Goal: Navigation & Orientation: Find specific page/section

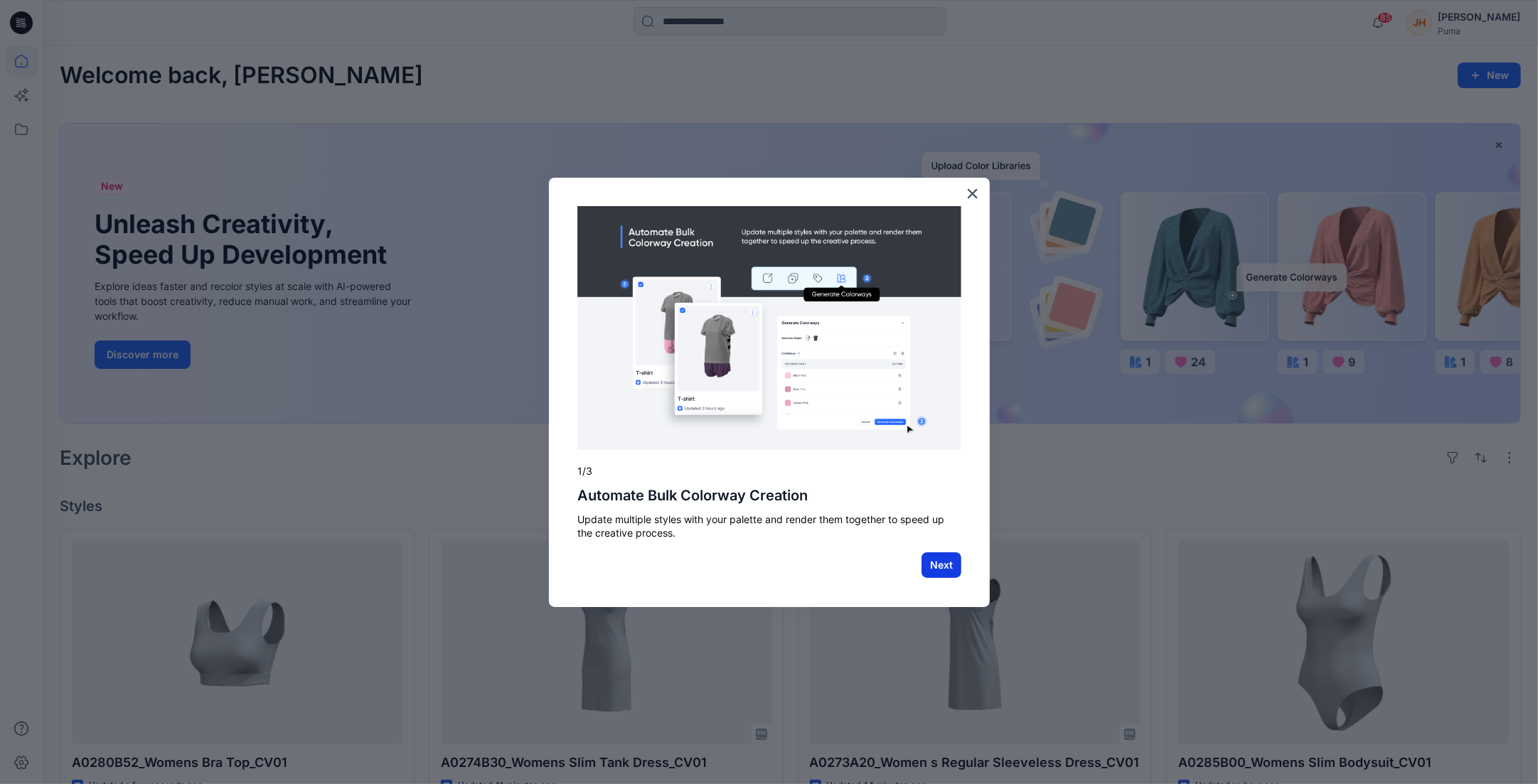
click at [944, 568] on button "Next" at bounding box center [941, 565] width 40 height 26
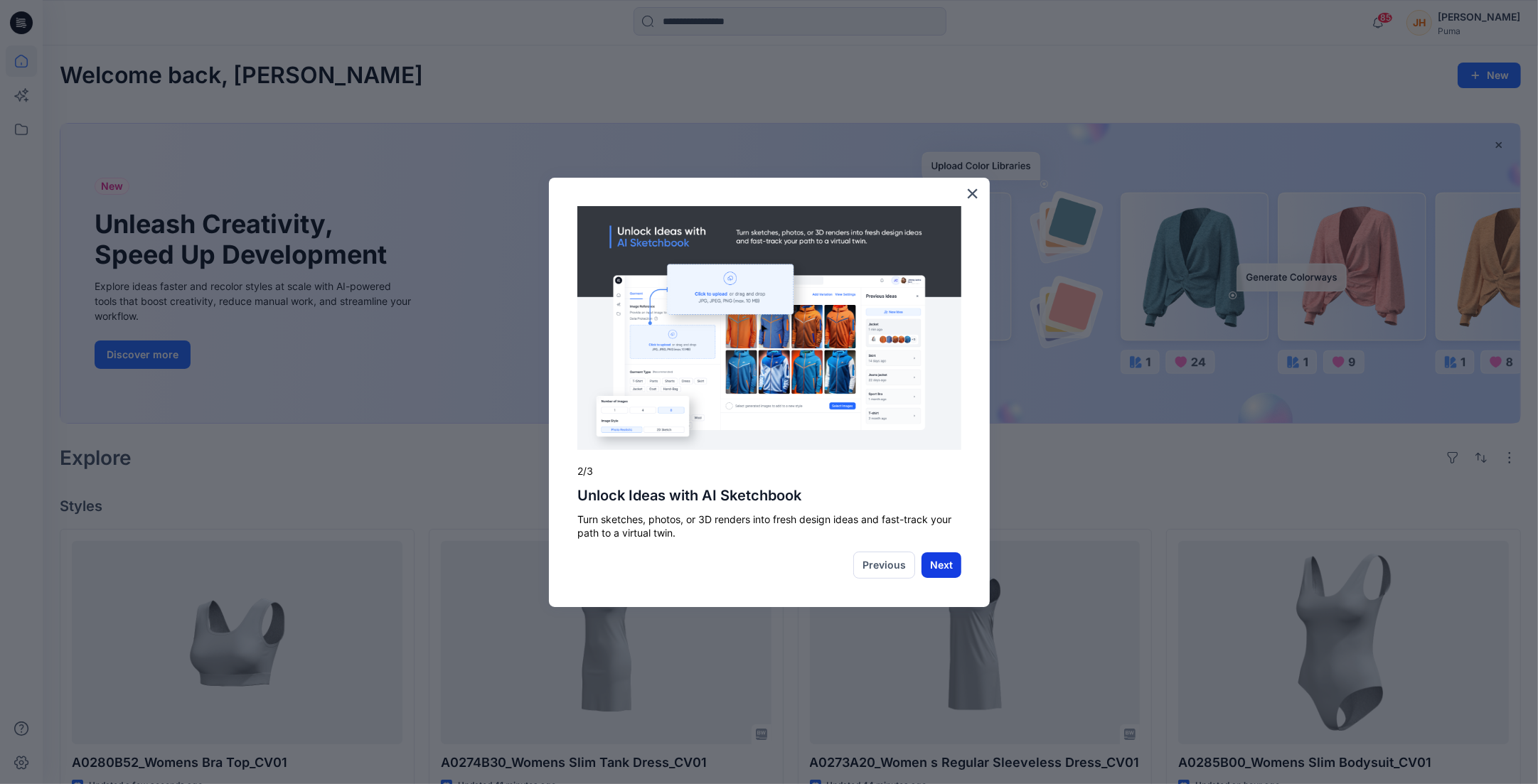
click at [949, 566] on button "Next" at bounding box center [941, 565] width 40 height 26
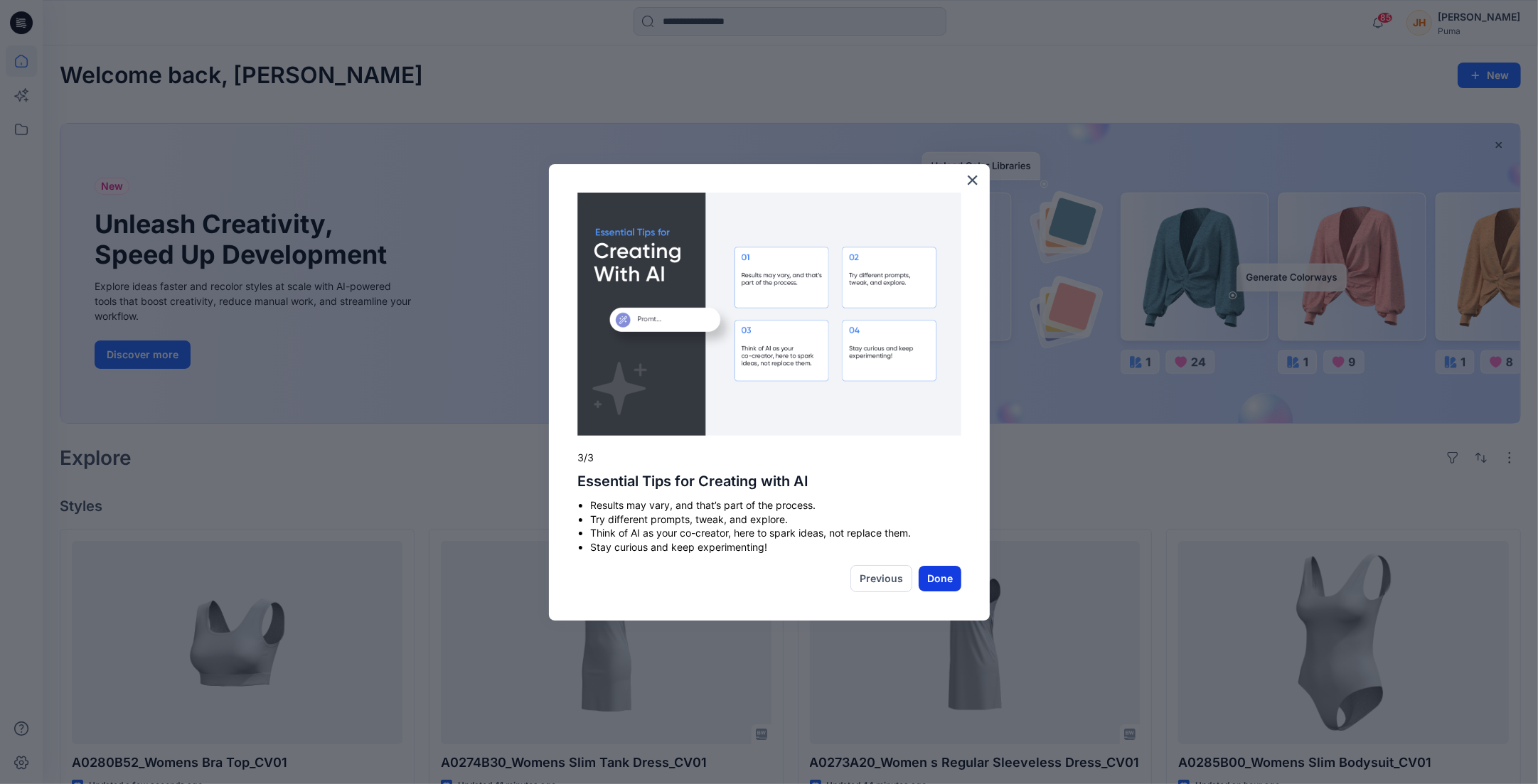
click at [938, 576] on button "Done" at bounding box center [939, 579] width 43 height 26
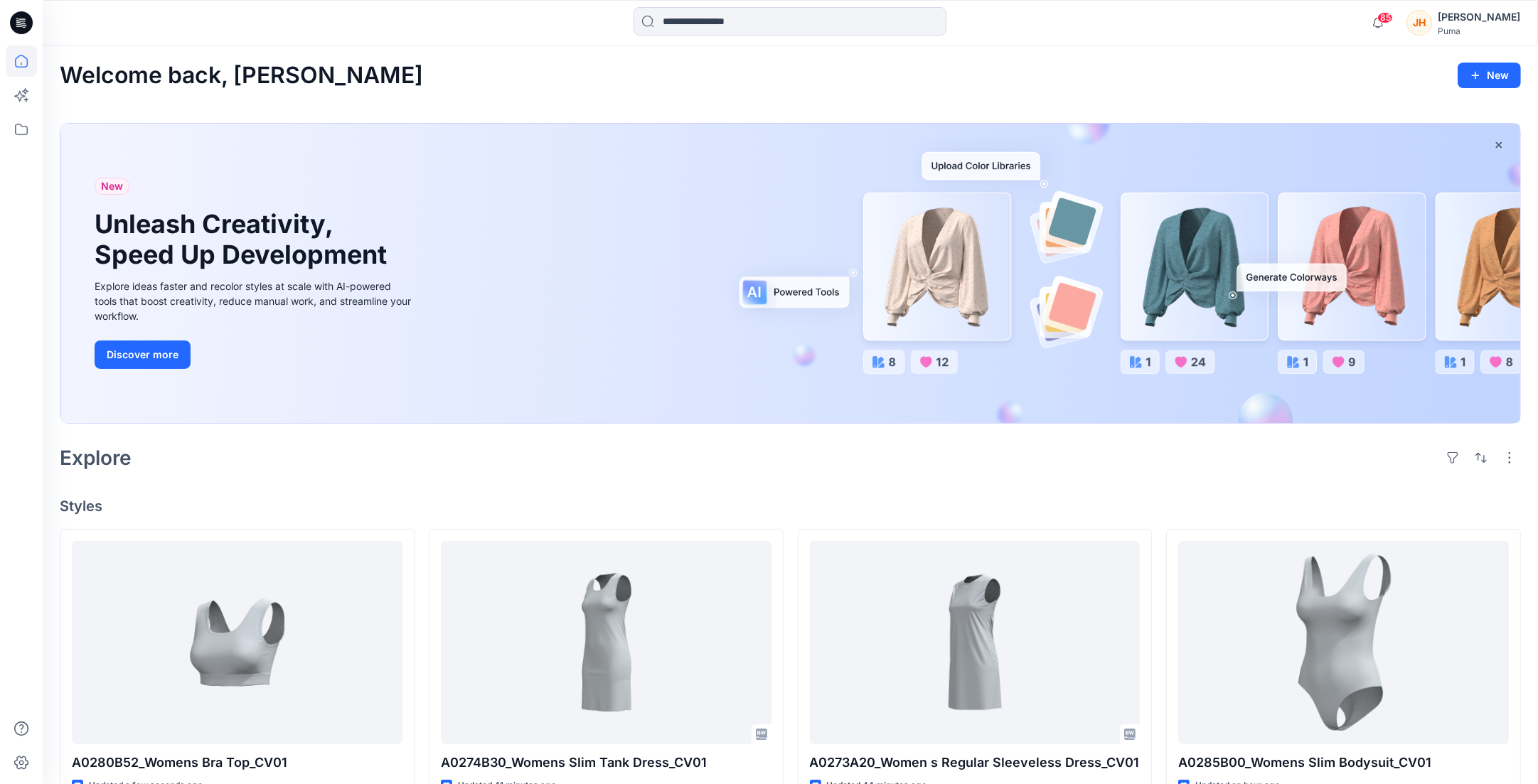
click at [1490, 21] on div "[PERSON_NAME]" at bounding box center [1479, 17] width 82 height 17
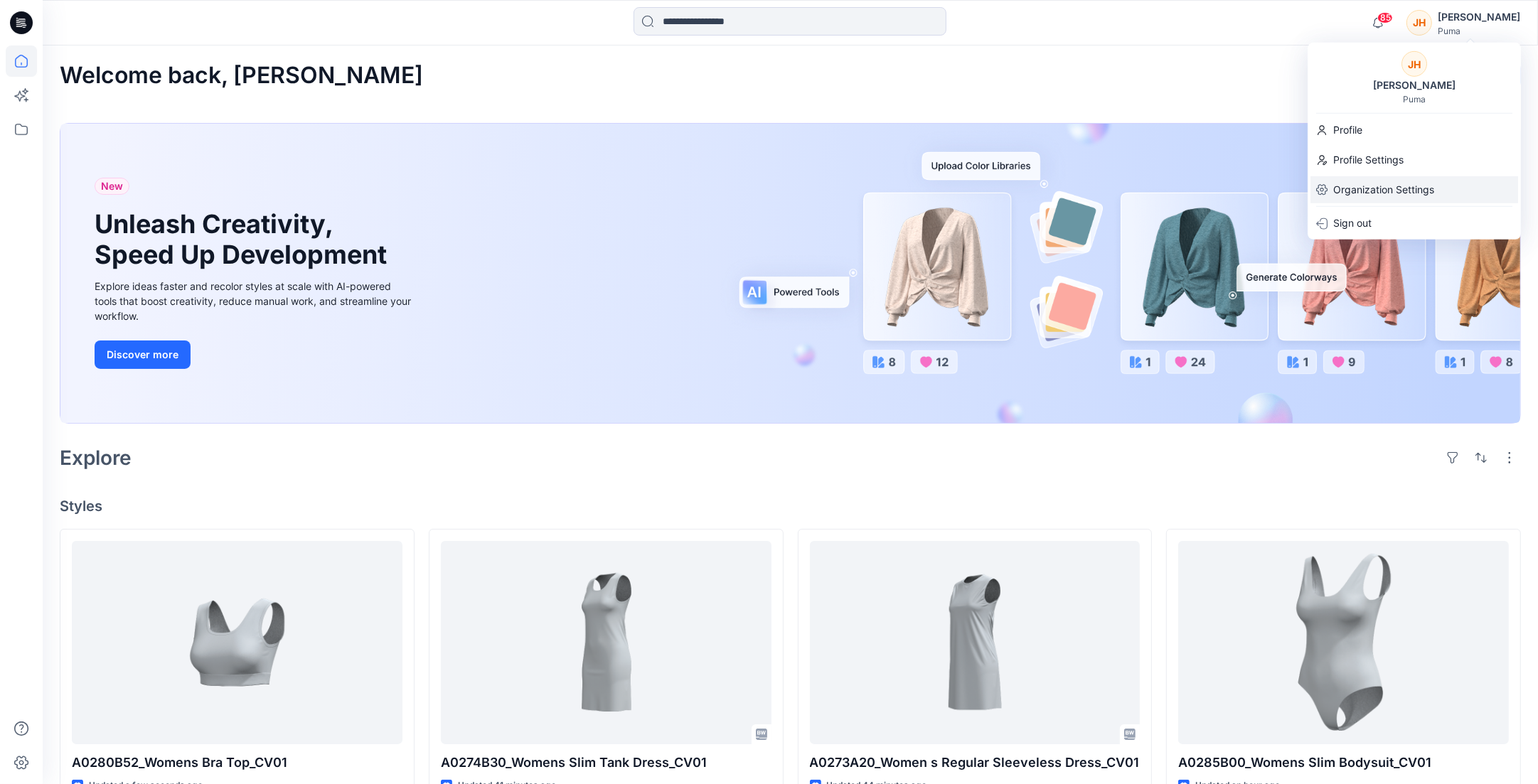
click at [1372, 184] on p "Organization Settings" at bounding box center [1384, 190] width 101 height 27
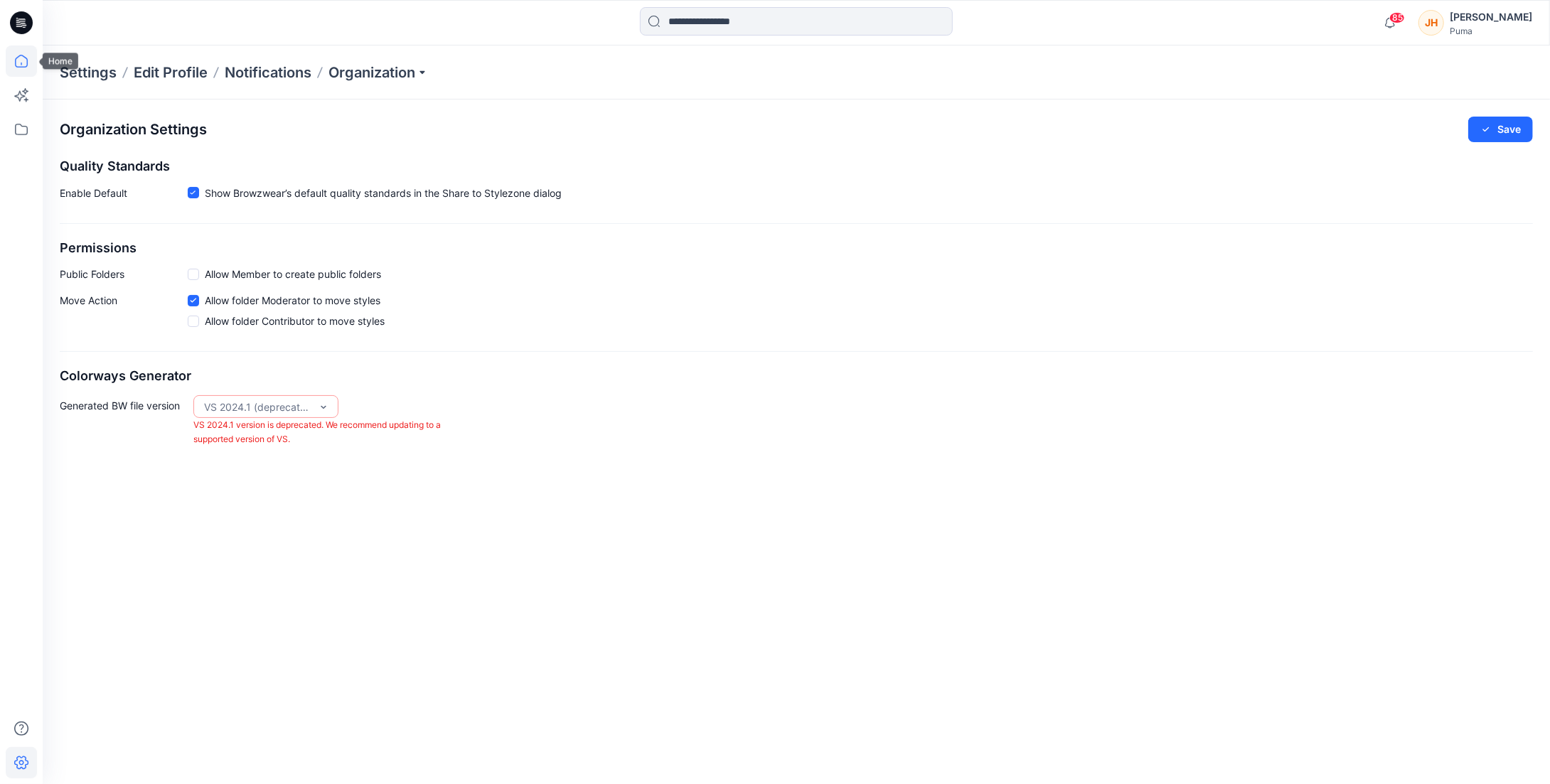
click at [17, 64] on icon at bounding box center [21, 61] width 31 height 31
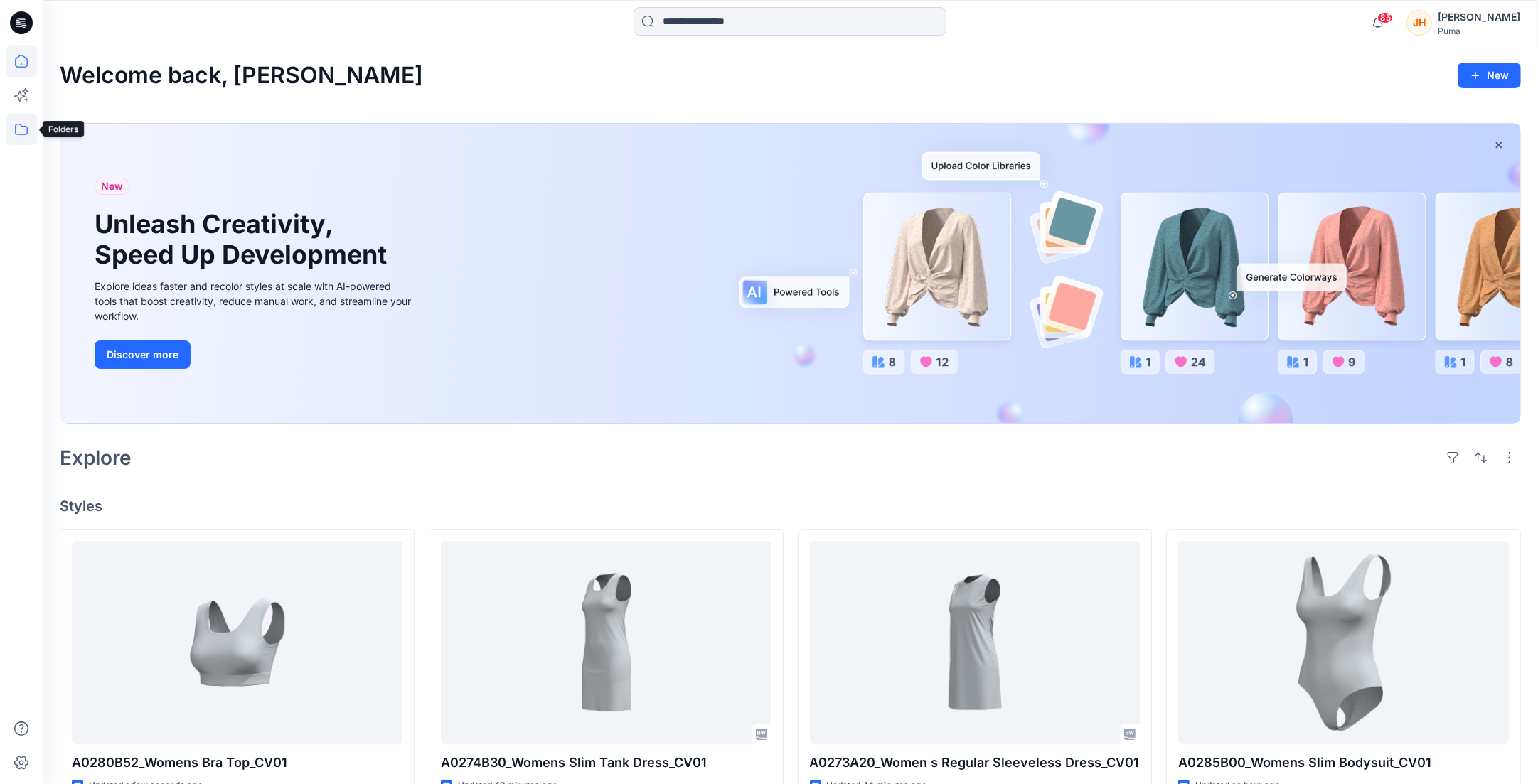
click at [19, 135] on icon at bounding box center [21, 129] width 31 height 31
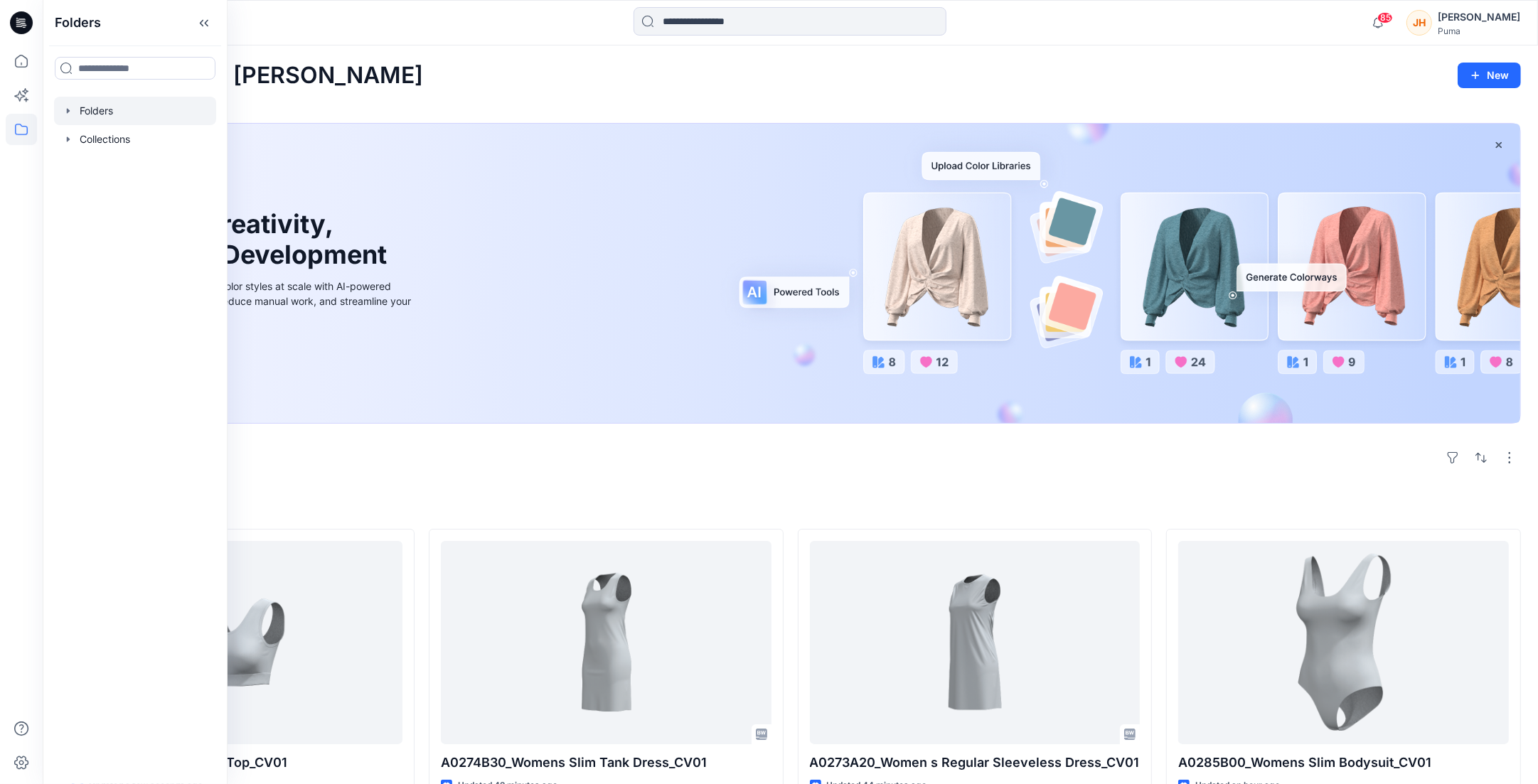
drag, startPoint x: 66, startPoint y: 145, endPoint x: 68, endPoint y: 118, distance: 27.1
click at [68, 118] on div "Folders Collections" at bounding box center [135, 125] width 162 height 57
click at [68, 113] on icon "button" at bounding box center [68, 111] width 12 height 12
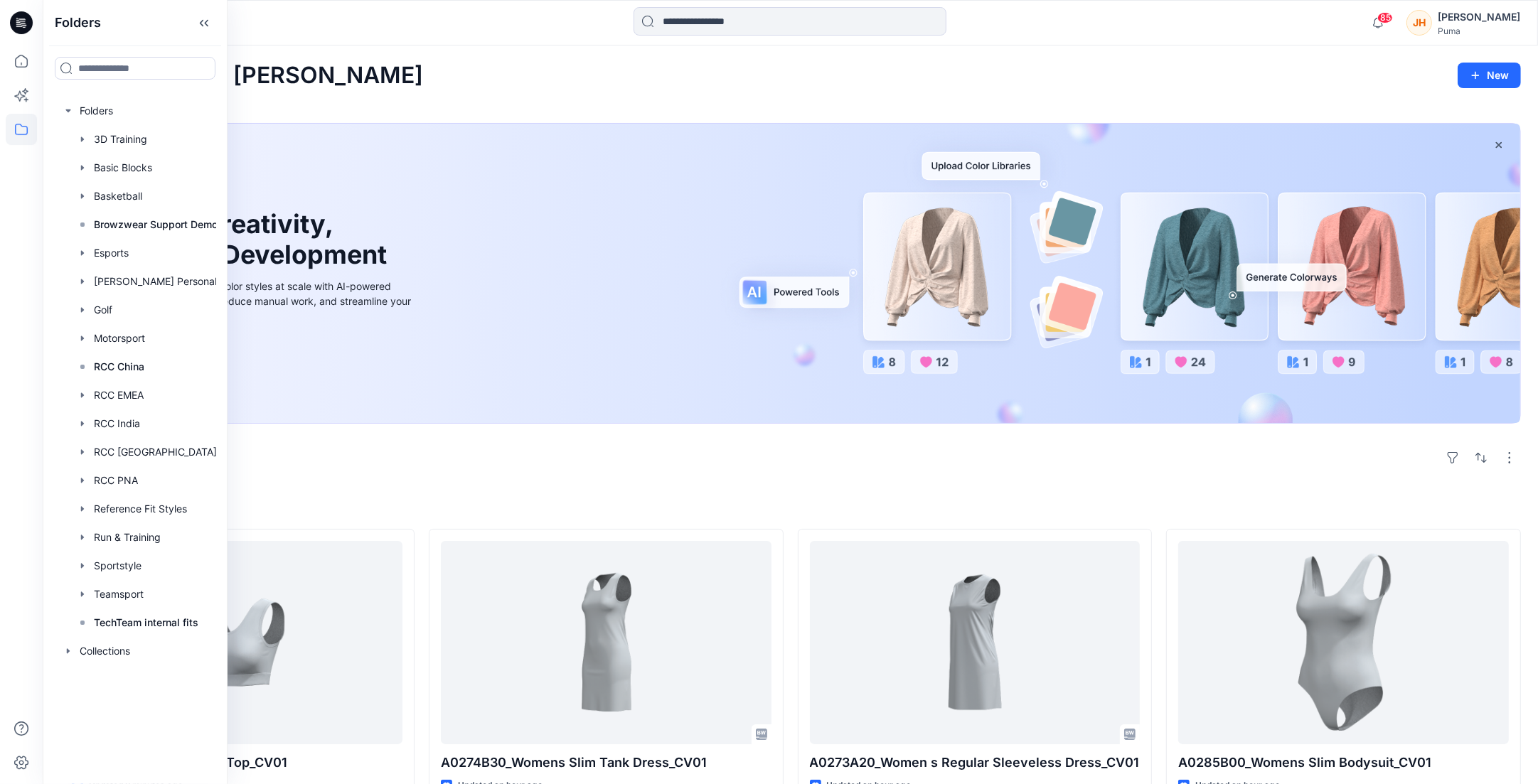
click at [505, 96] on div "Welcome back, Johnathan New New Unleash Creativity, Speed Up Development Explor…" at bounding box center [790, 749] width 1495 height 1407
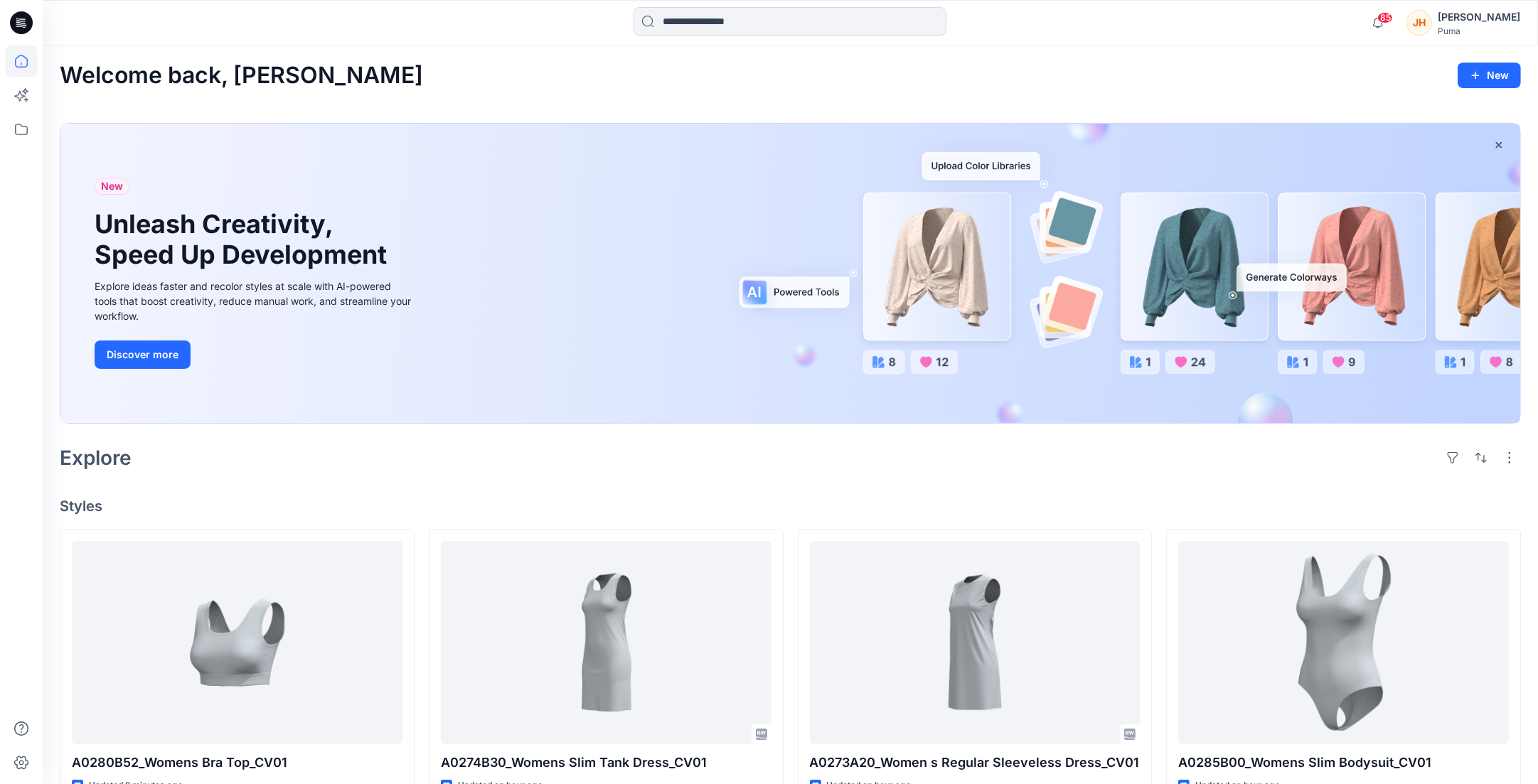
click at [471, 59] on div "Welcome back, Johnathan New New Unleash Creativity, Speed Up Development Explor…" at bounding box center [790, 749] width 1495 height 1407
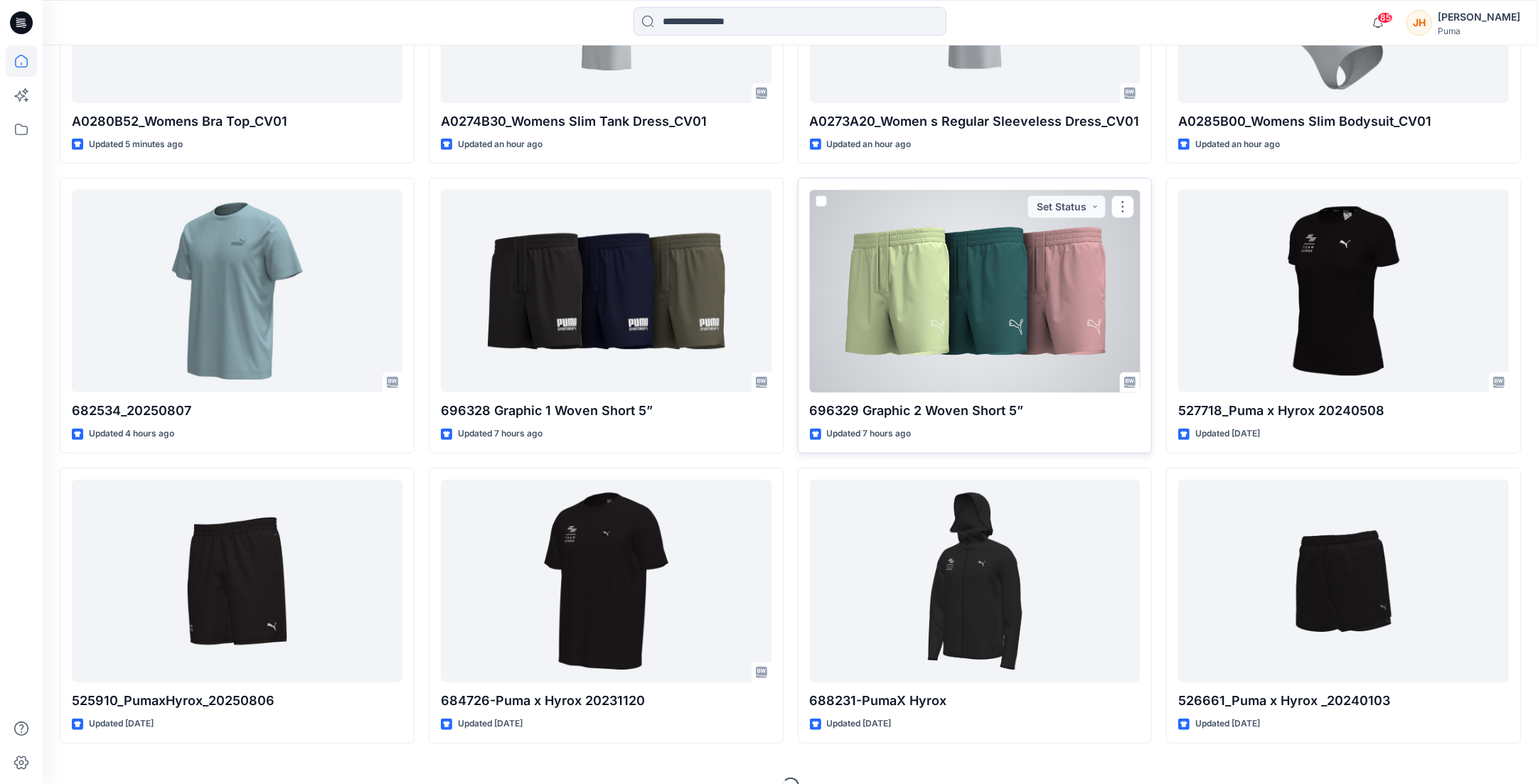
scroll to position [668, 0]
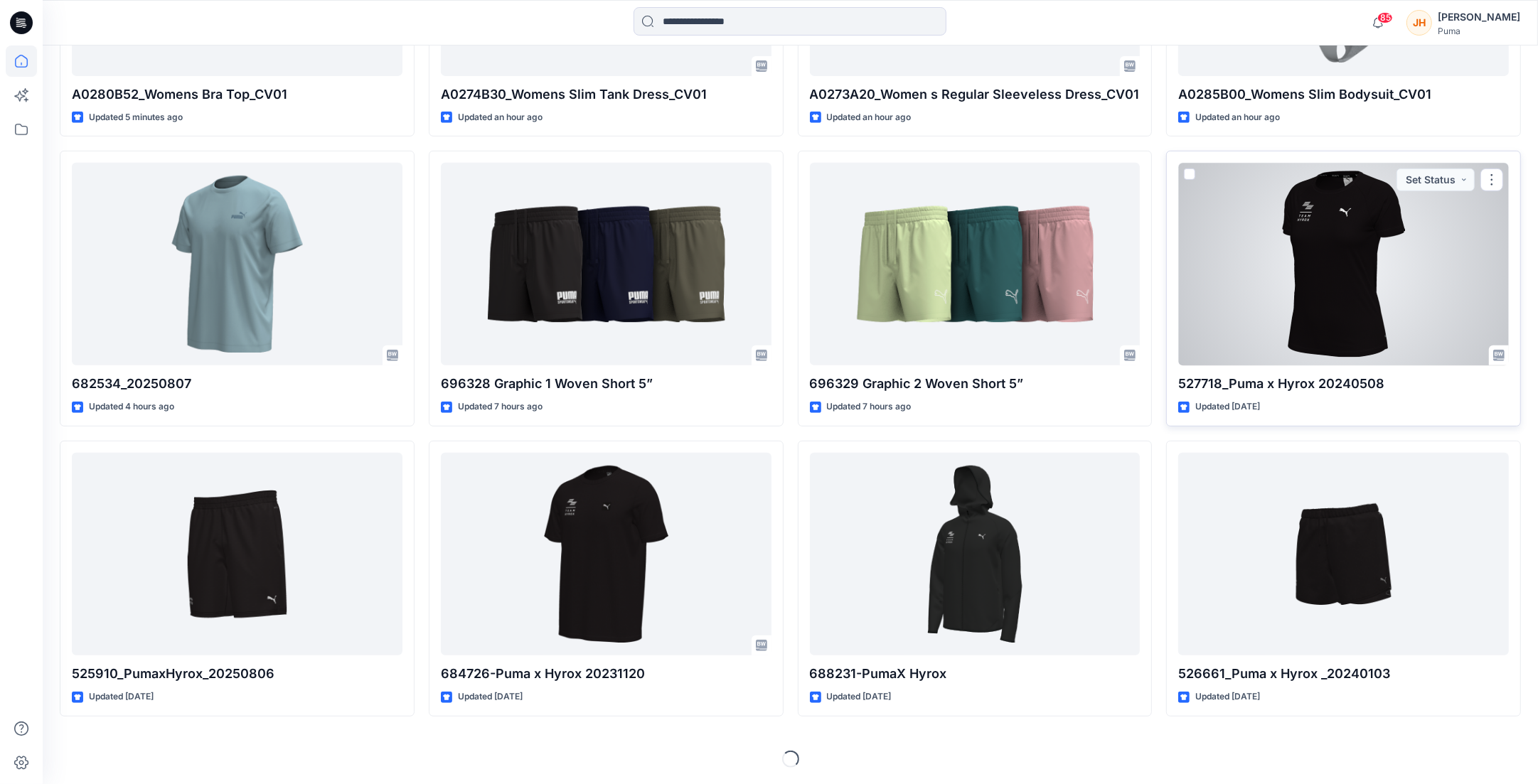
click at [1346, 325] on div at bounding box center [1343, 264] width 331 height 202
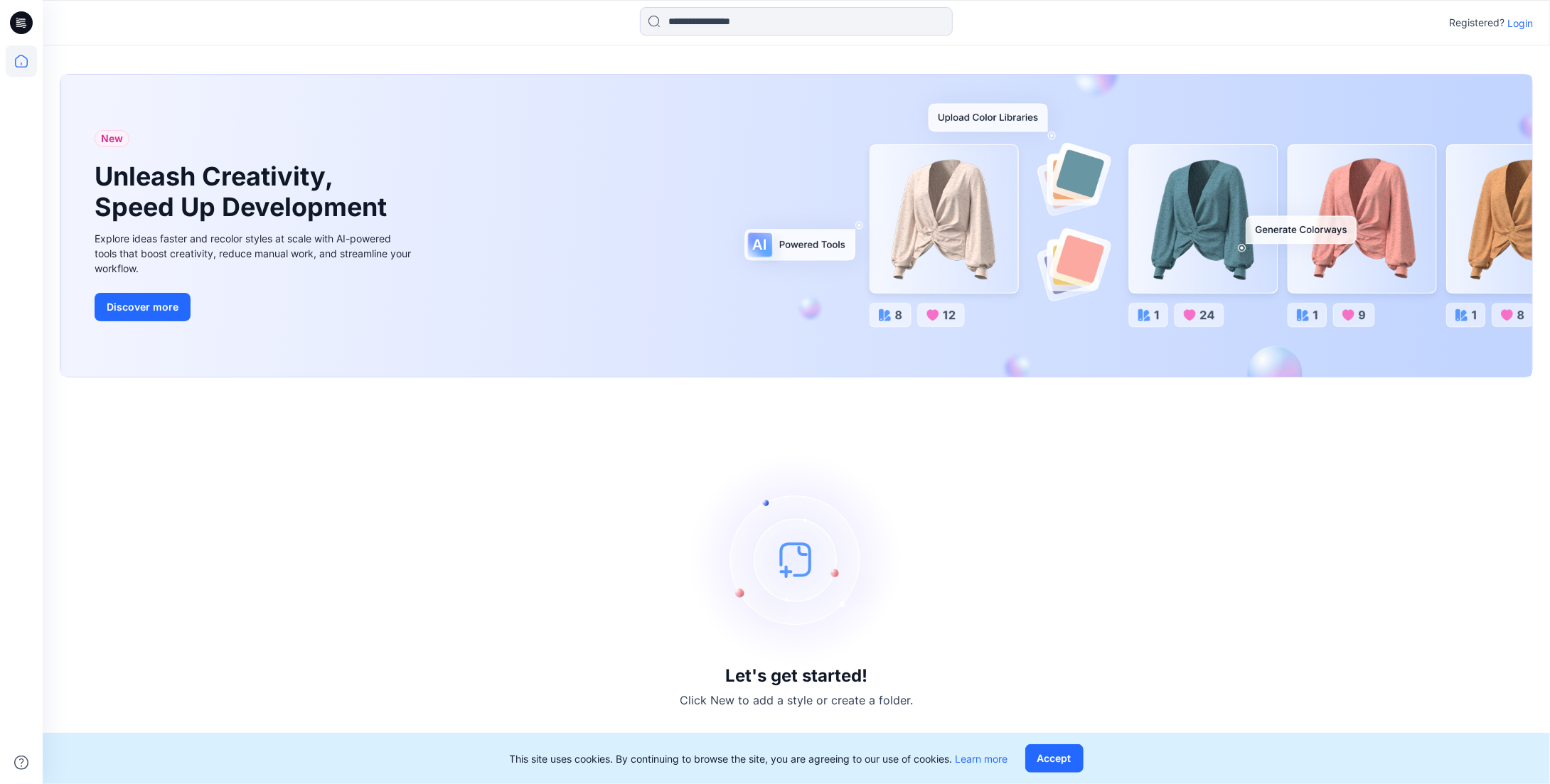
click at [1513, 24] on p "Login" at bounding box center [1520, 23] width 26 height 15
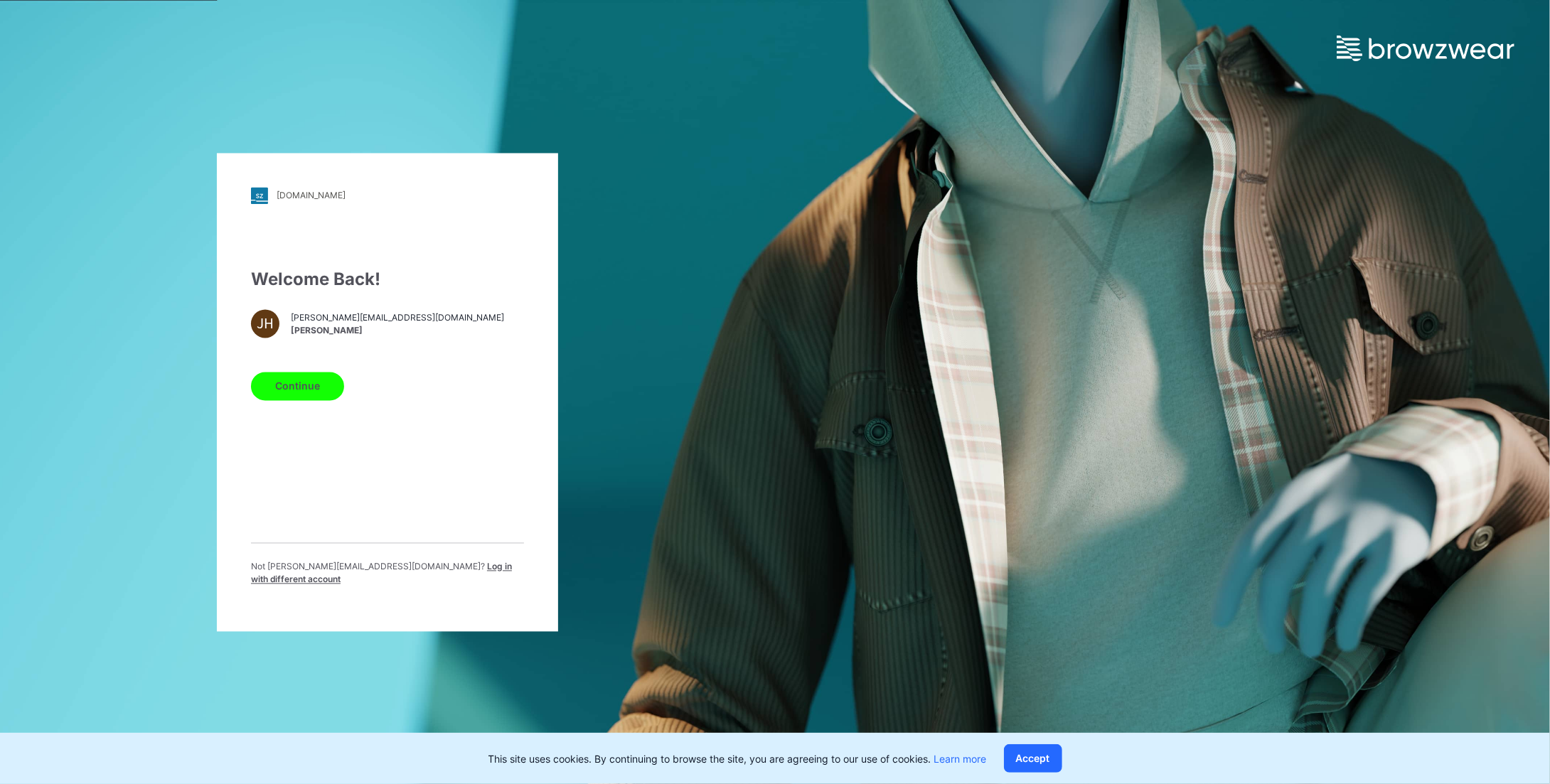
click at [282, 388] on button "Continue" at bounding box center [297, 386] width 93 height 28
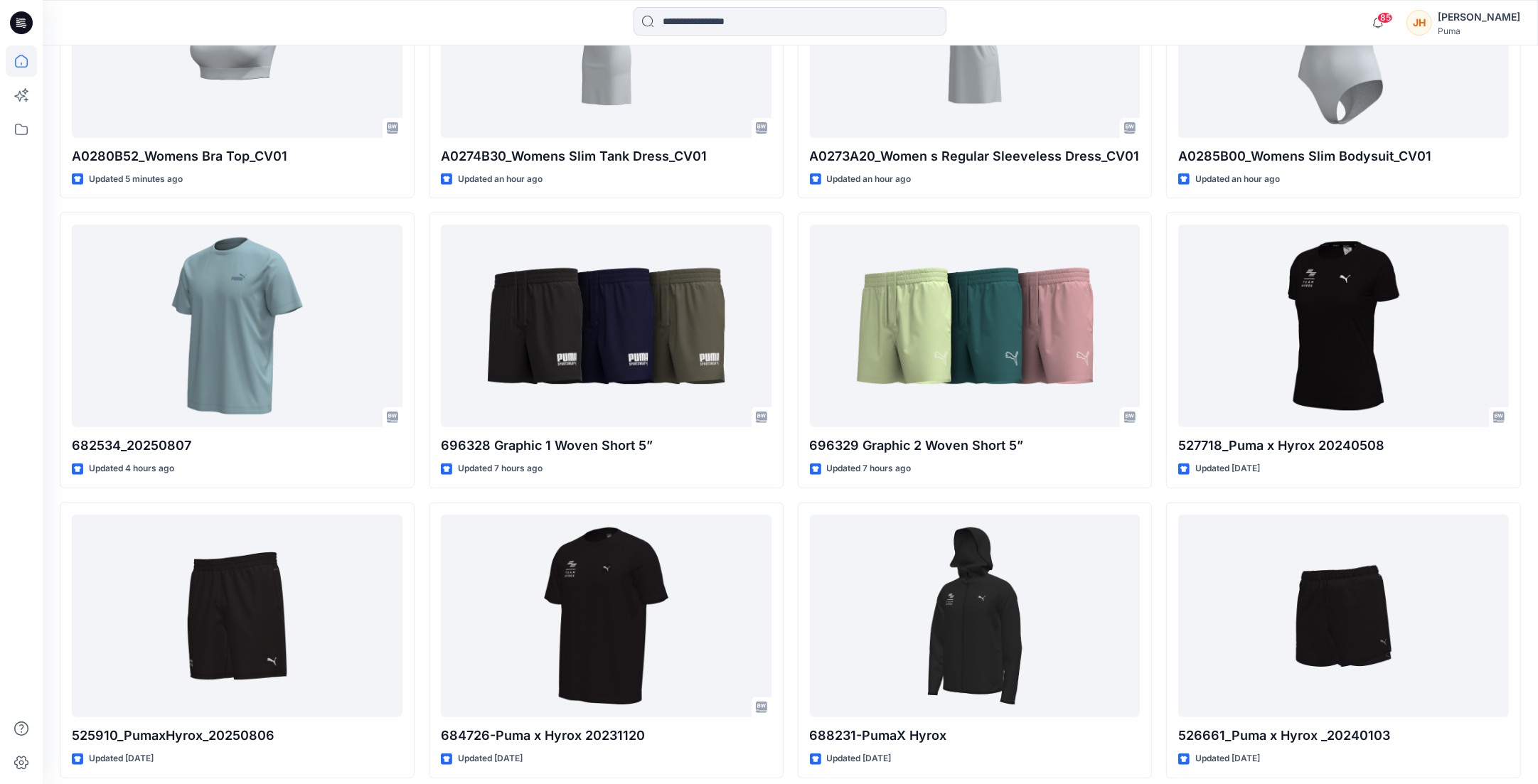
scroll to position [668, 0]
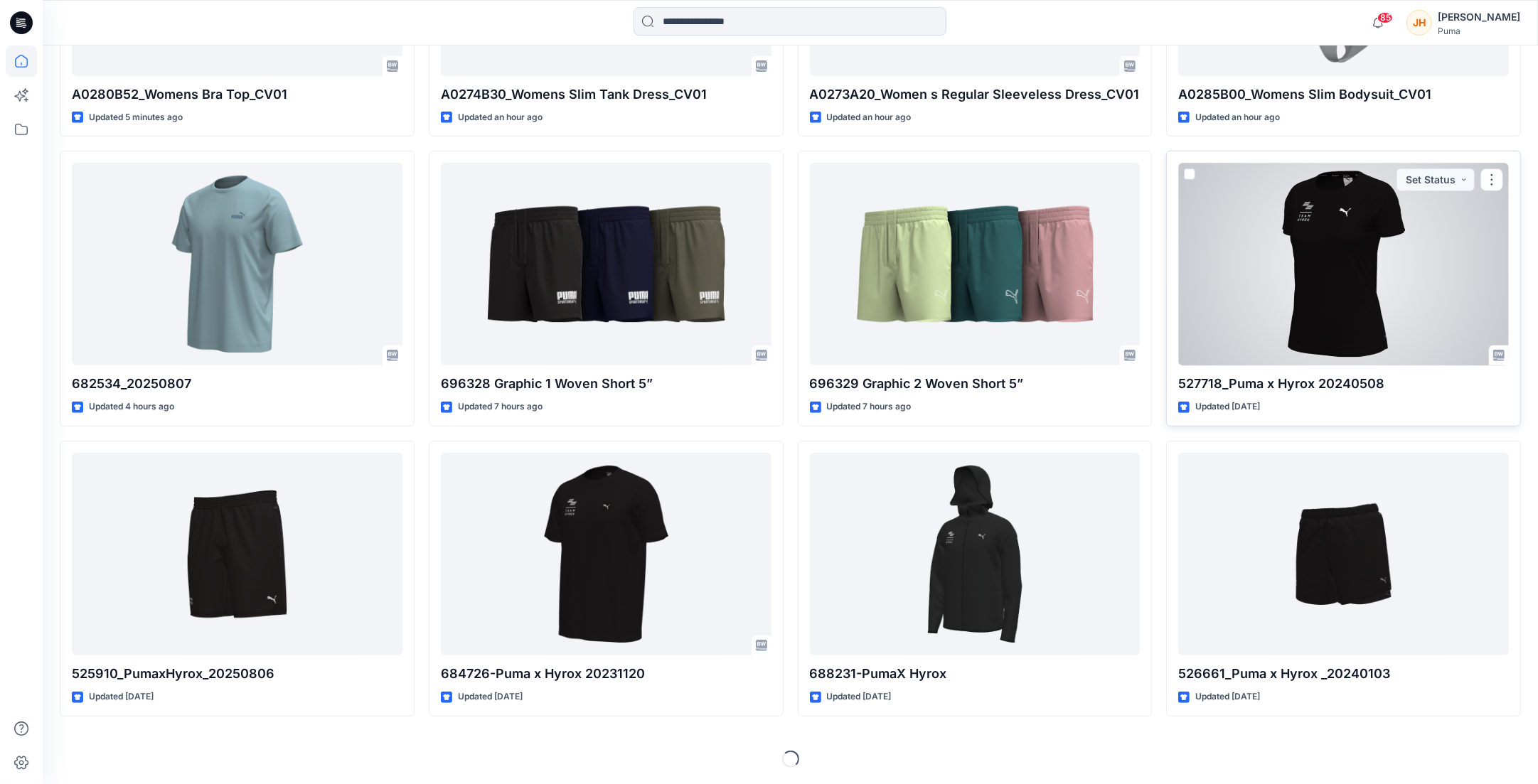
click at [1291, 313] on div at bounding box center [1343, 264] width 331 height 202
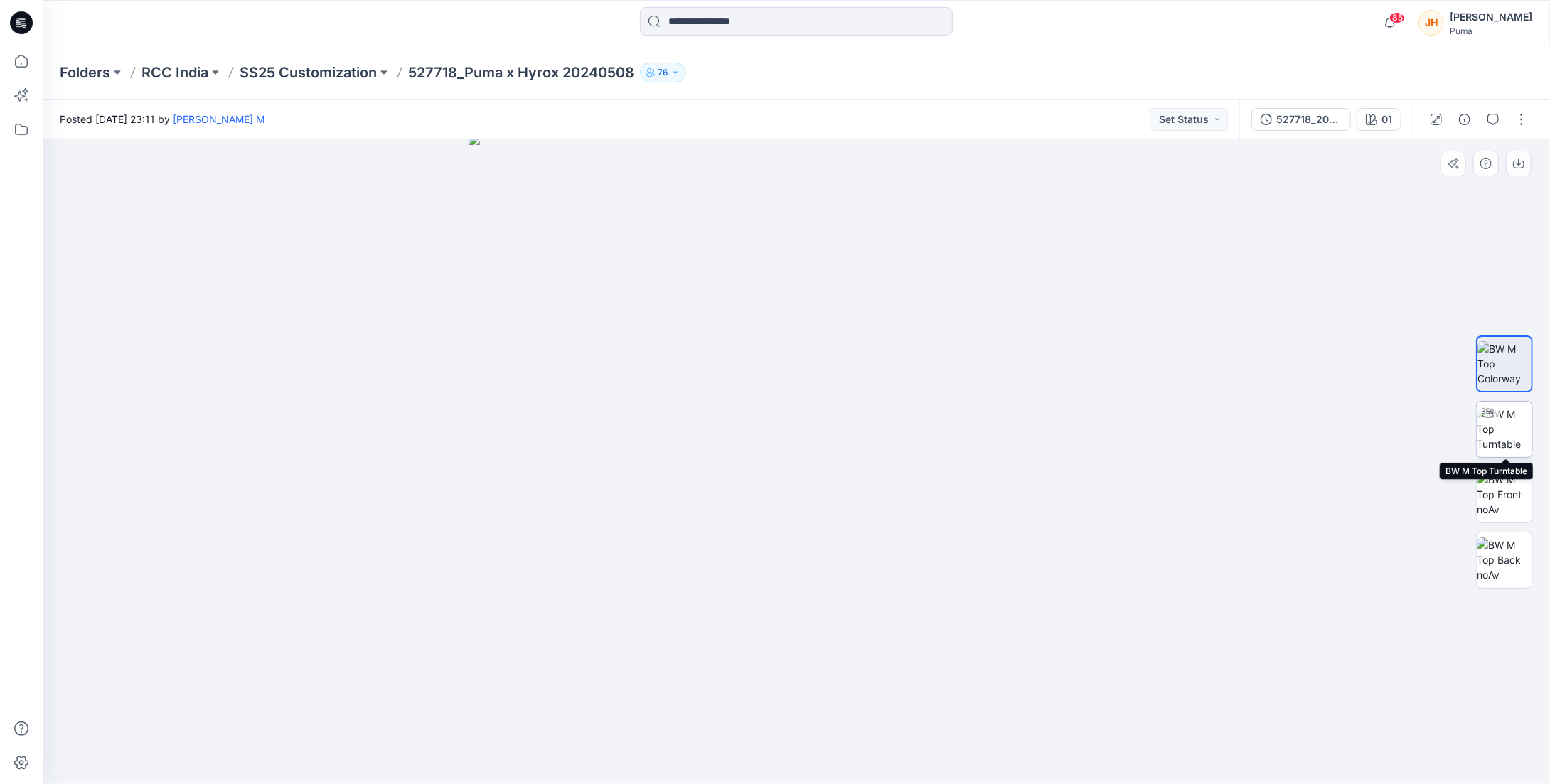
click at [1513, 438] on img at bounding box center [1505, 429] width 56 height 45
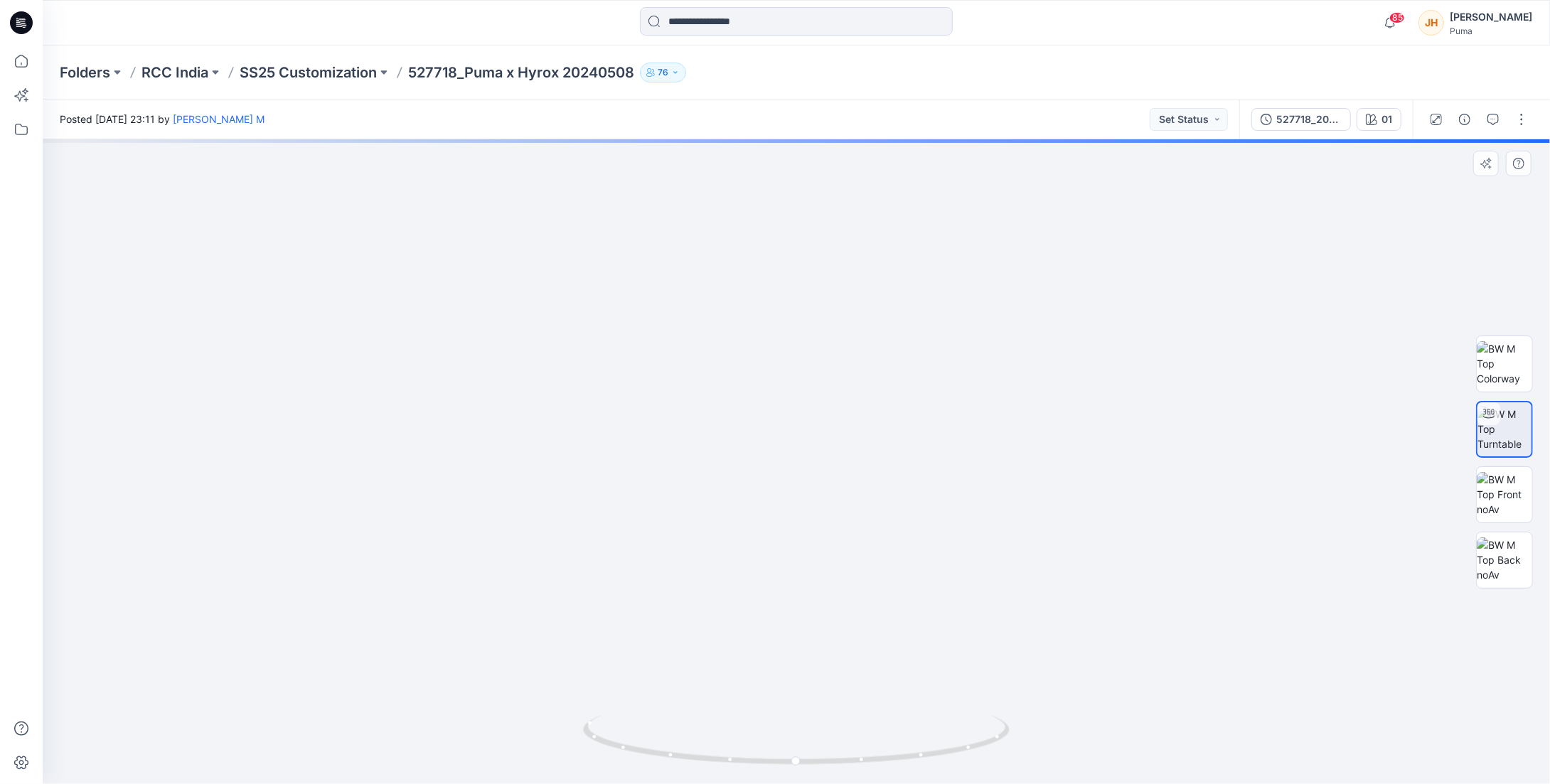
drag, startPoint x: 850, startPoint y: 534, endPoint x: 895, endPoint y: 453, distance: 92.7
click at [895, 453] on img at bounding box center [839, 49] width 2177 height 1471
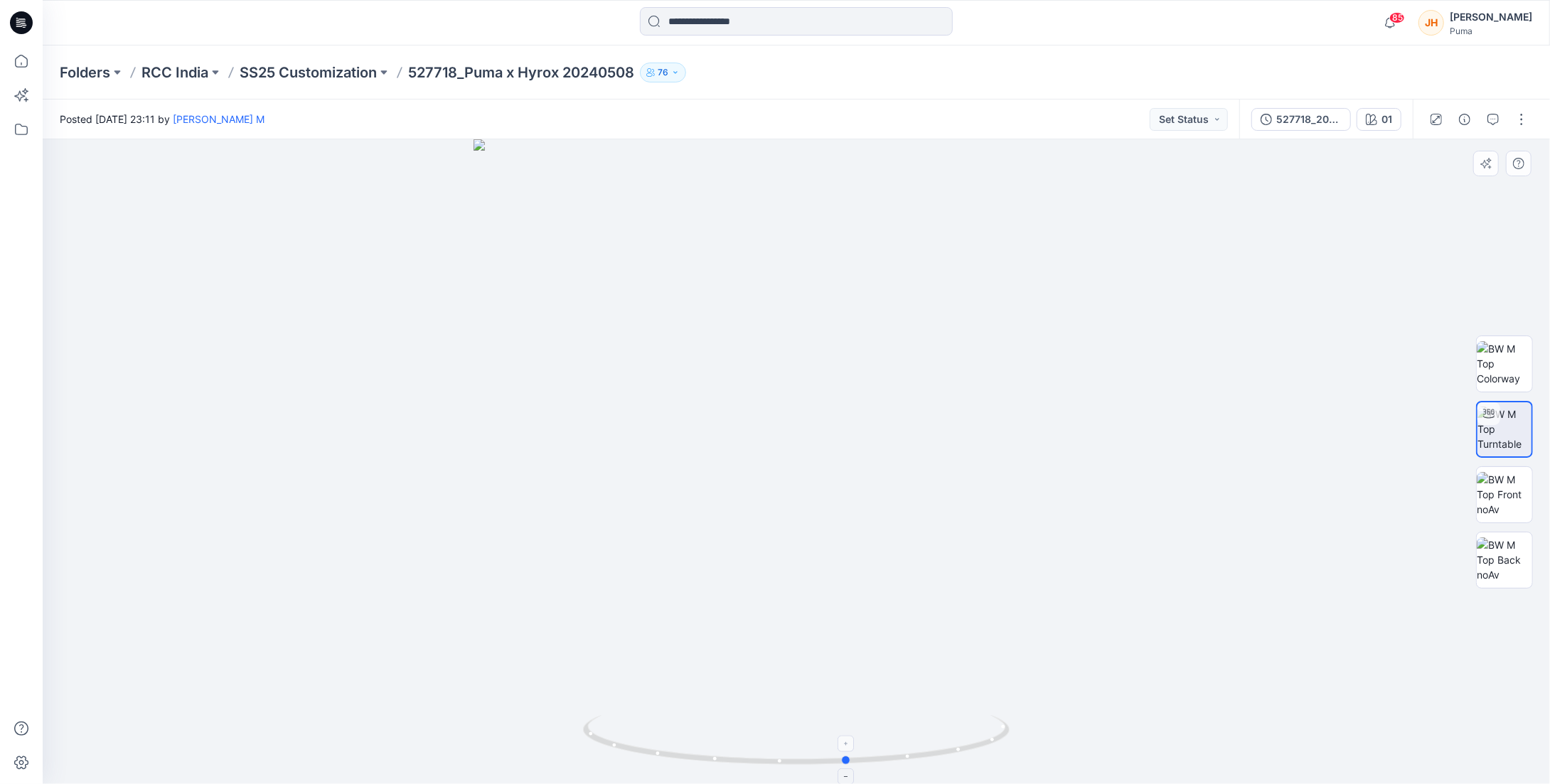
drag, startPoint x: 936, startPoint y: 759, endPoint x: 988, endPoint y: 755, distance: 52.2
click at [988, 755] on icon at bounding box center [798, 741] width 430 height 53
click at [19, 26] on icon at bounding box center [19, 26] width 6 height 1
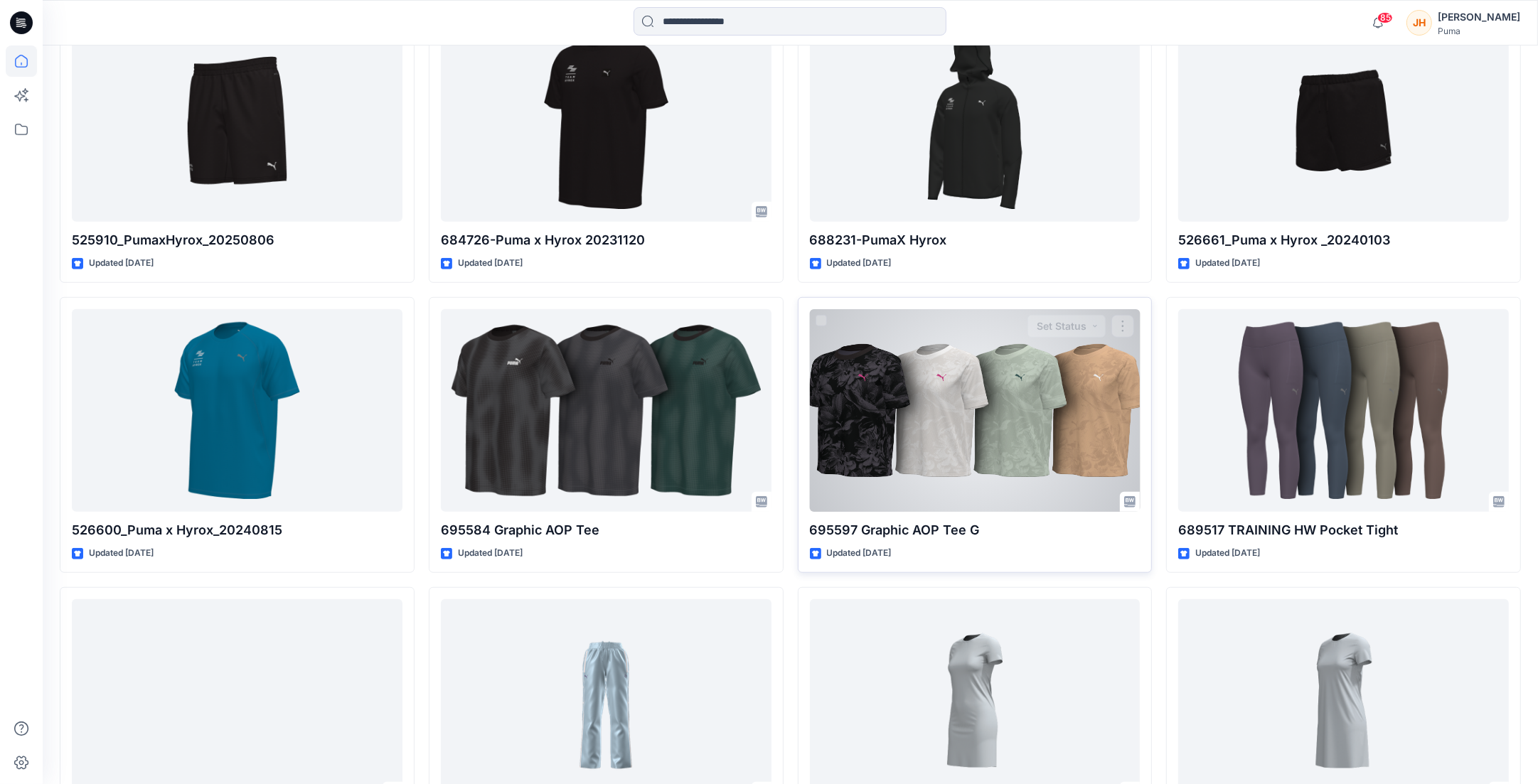
scroll to position [1105, 0]
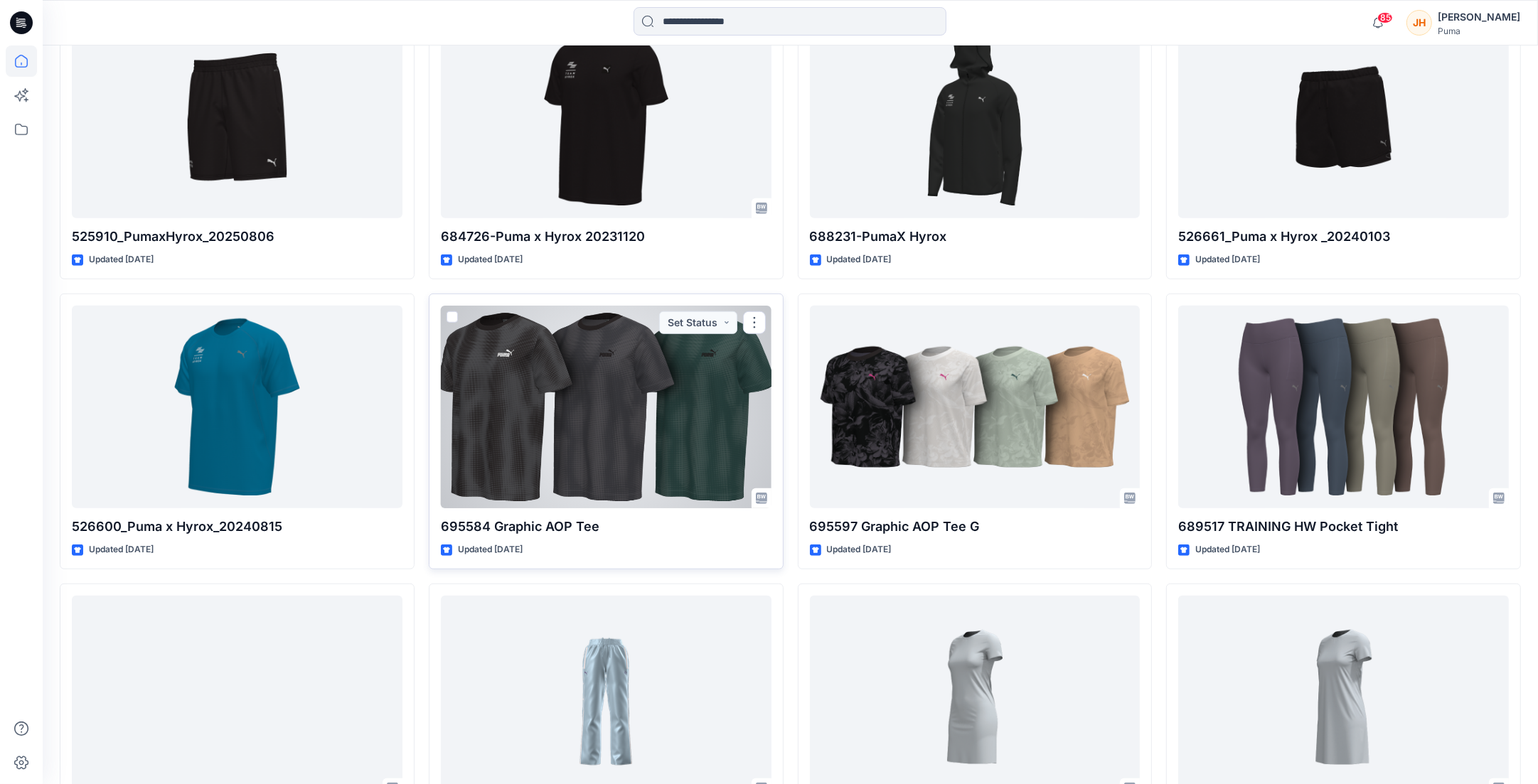
click at [734, 442] on div at bounding box center [606, 406] width 331 height 202
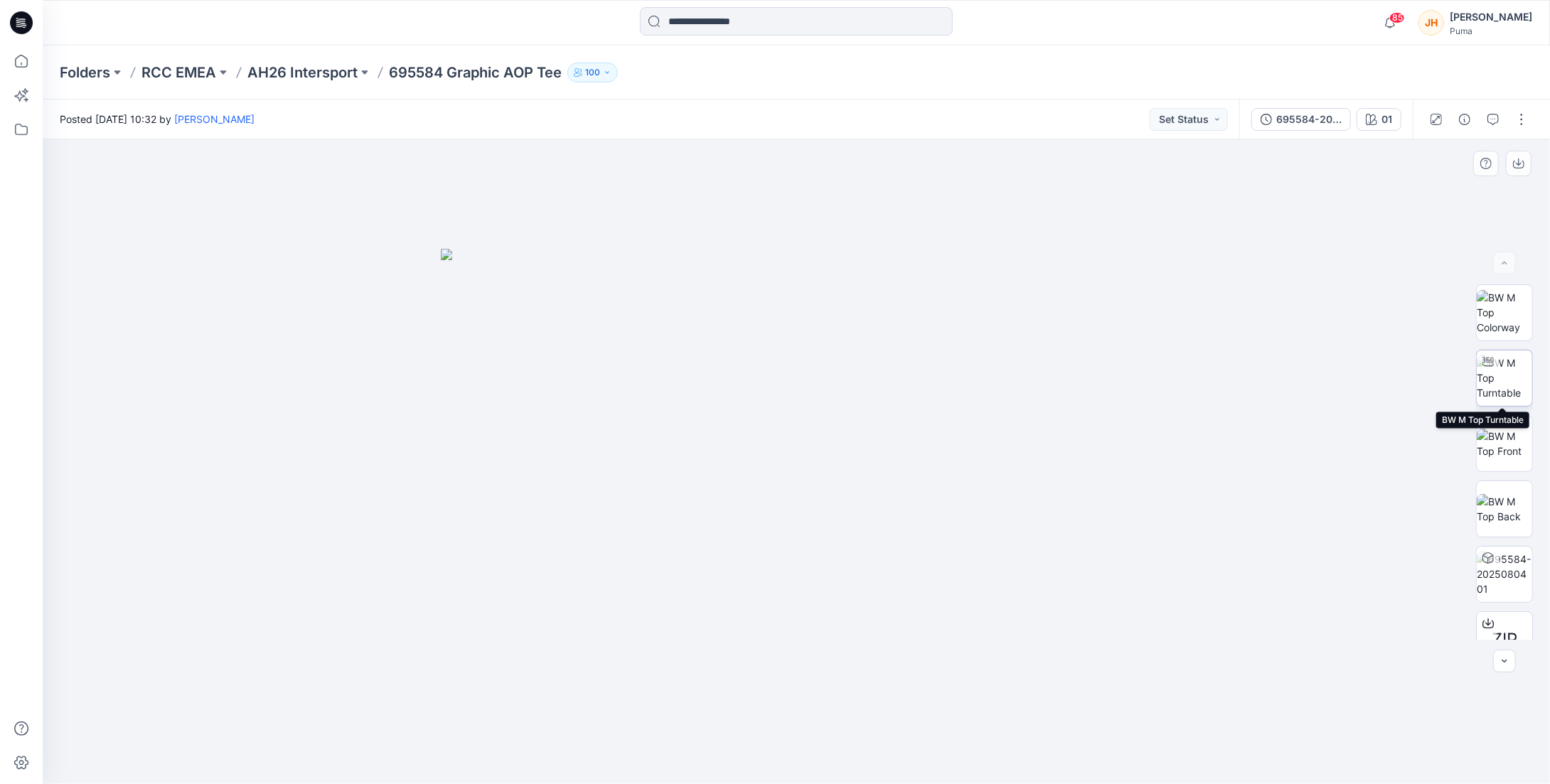
click at [1494, 373] on img at bounding box center [1505, 378] width 56 height 45
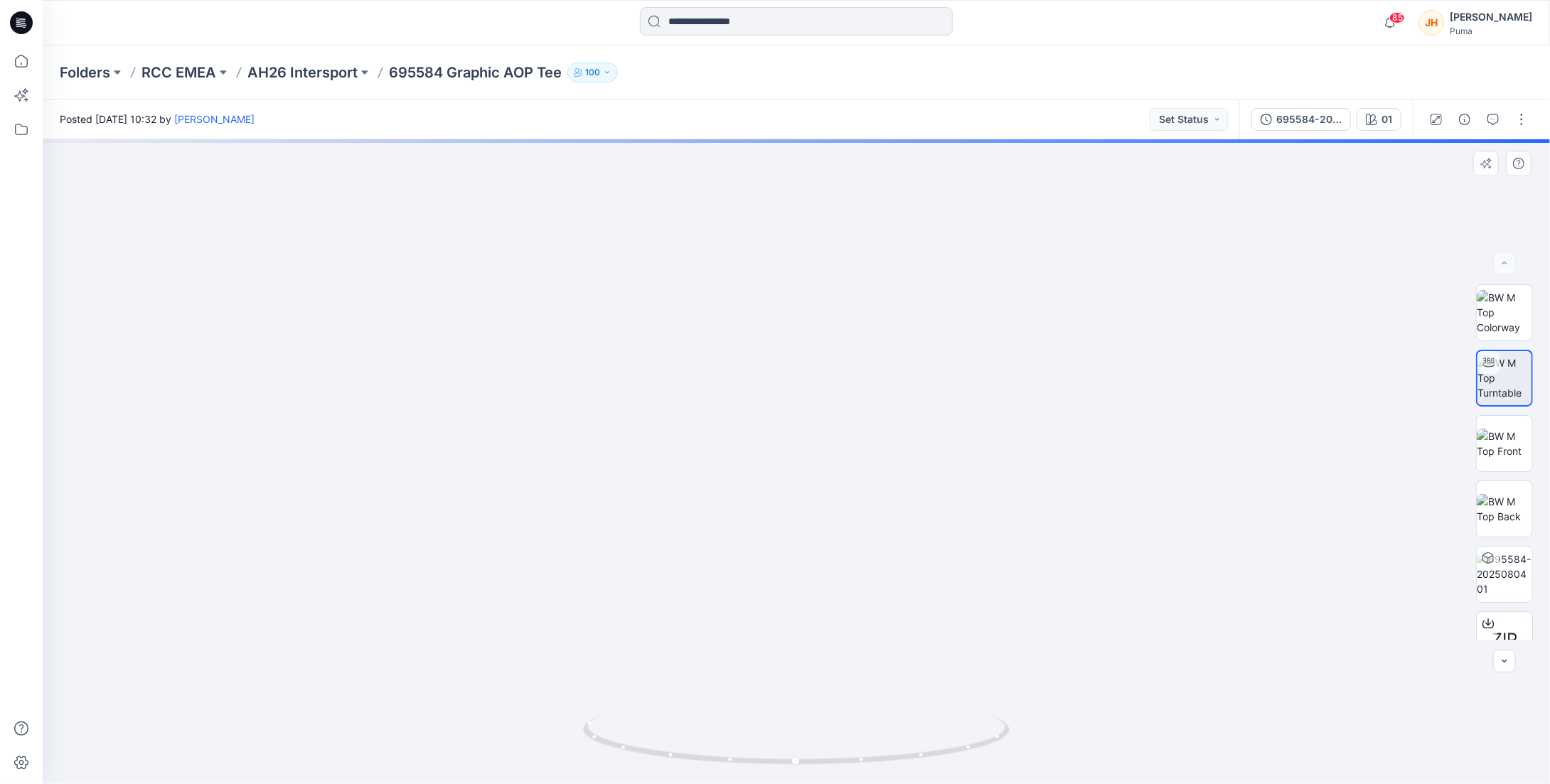
drag, startPoint x: 859, startPoint y: 334, endPoint x: 843, endPoint y: 457, distance: 124.0
click at [843, 457] on img at bounding box center [780, 141] width 2177 height 1288
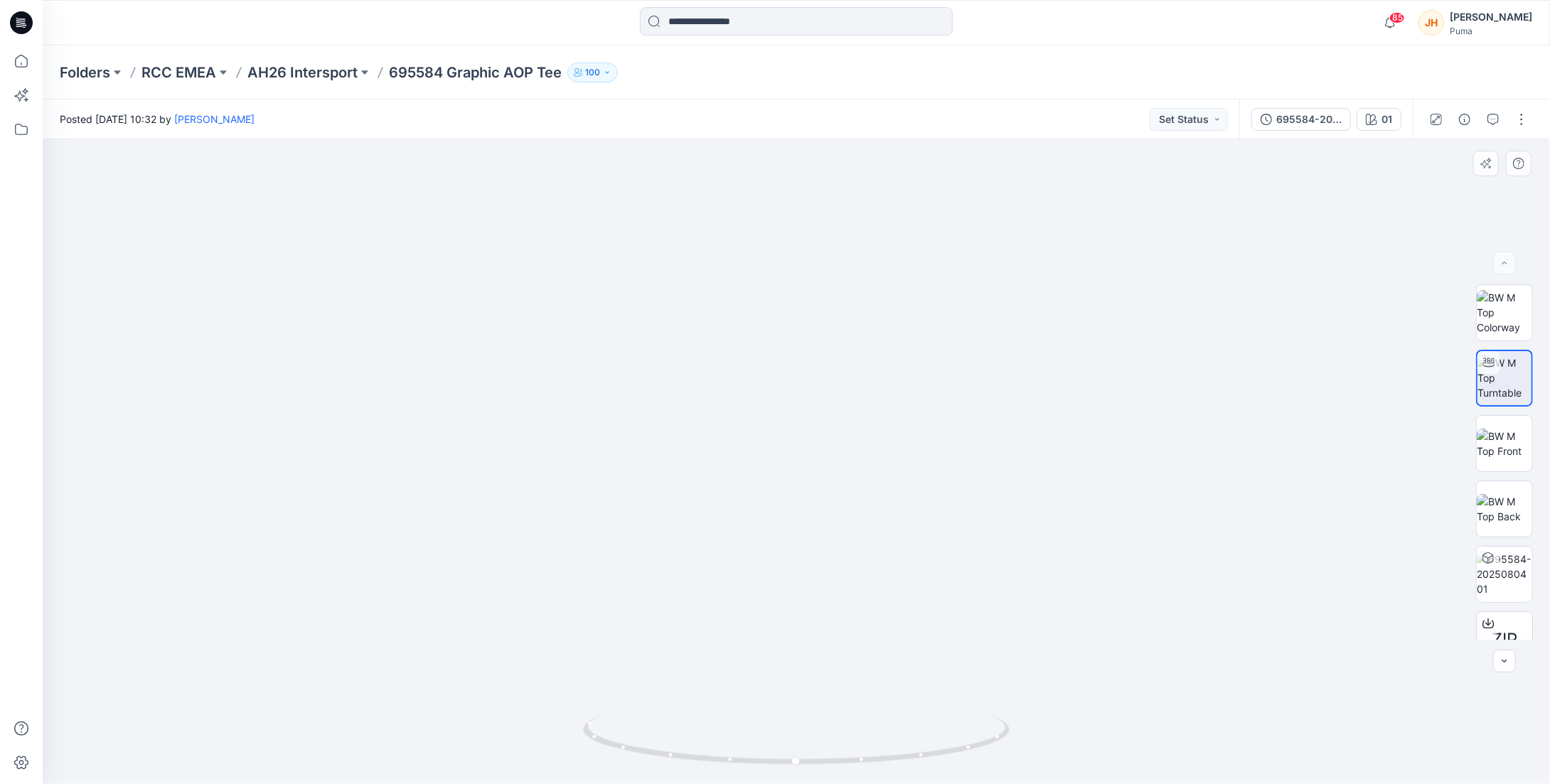
drag, startPoint x: 1049, startPoint y: 416, endPoint x: 1058, endPoint y: 527, distance: 111.4
click at [1058, 527] on img at bounding box center [789, 196] width 2177 height 1177
drag, startPoint x: 1006, startPoint y: 503, endPoint x: 1007, endPoint y: 468, distance: 35.0
click at [1007, 469] on img at bounding box center [794, 185] width 2177 height 1199
drag, startPoint x: 1014, startPoint y: 555, endPoint x: 949, endPoint y: 329, distance: 235.2
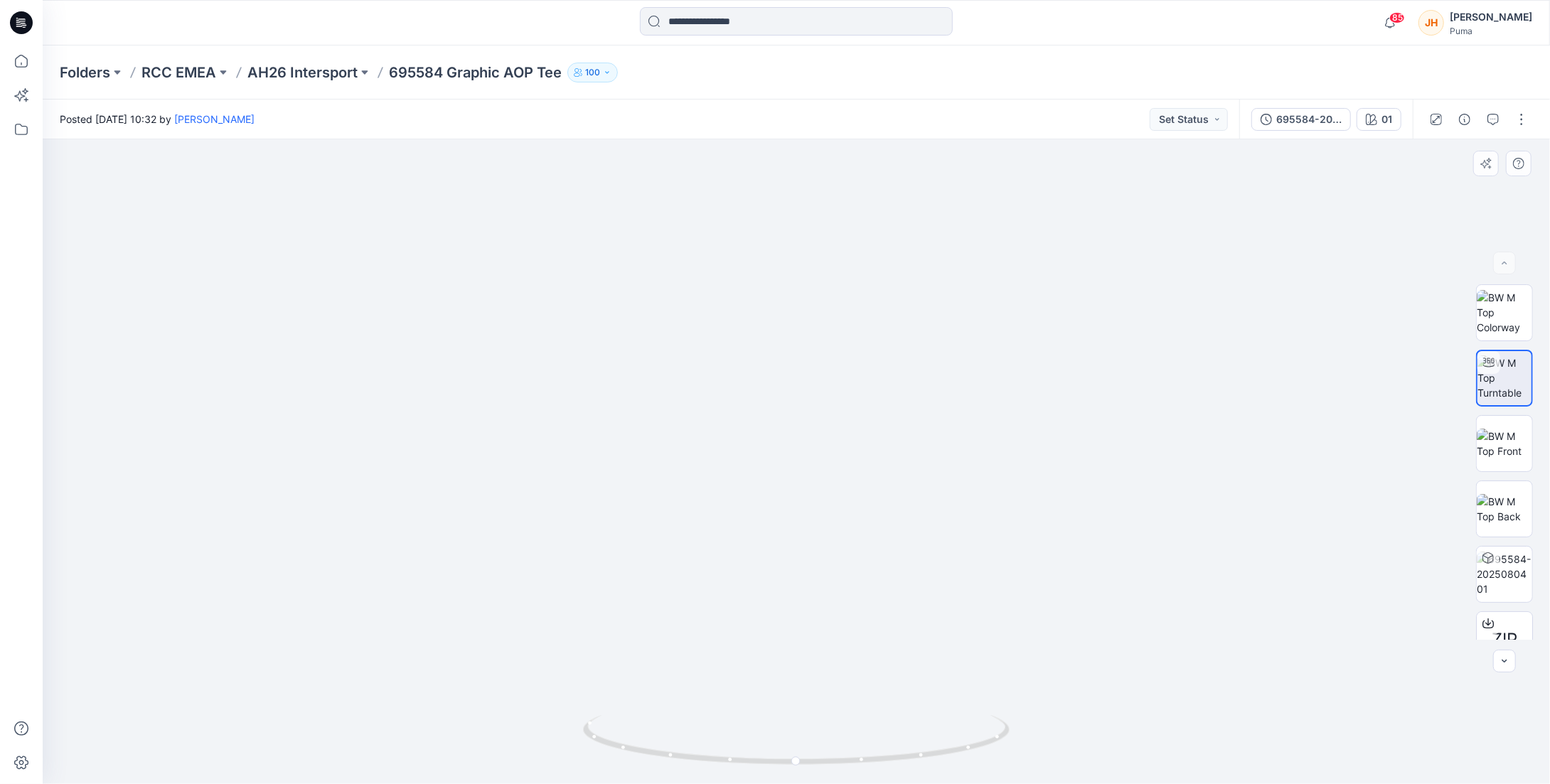
click at [949, 330] on img at bounding box center [795, 166] width 2177 height 1236
drag, startPoint x: 840, startPoint y: 538, endPoint x: 905, endPoint y: 290, distance: 256.4
click at [905, 291] on img at bounding box center [730, 54] width 2177 height 1461
drag, startPoint x: 851, startPoint y: 471, endPoint x: 890, endPoint y: 293, distance: 182.2
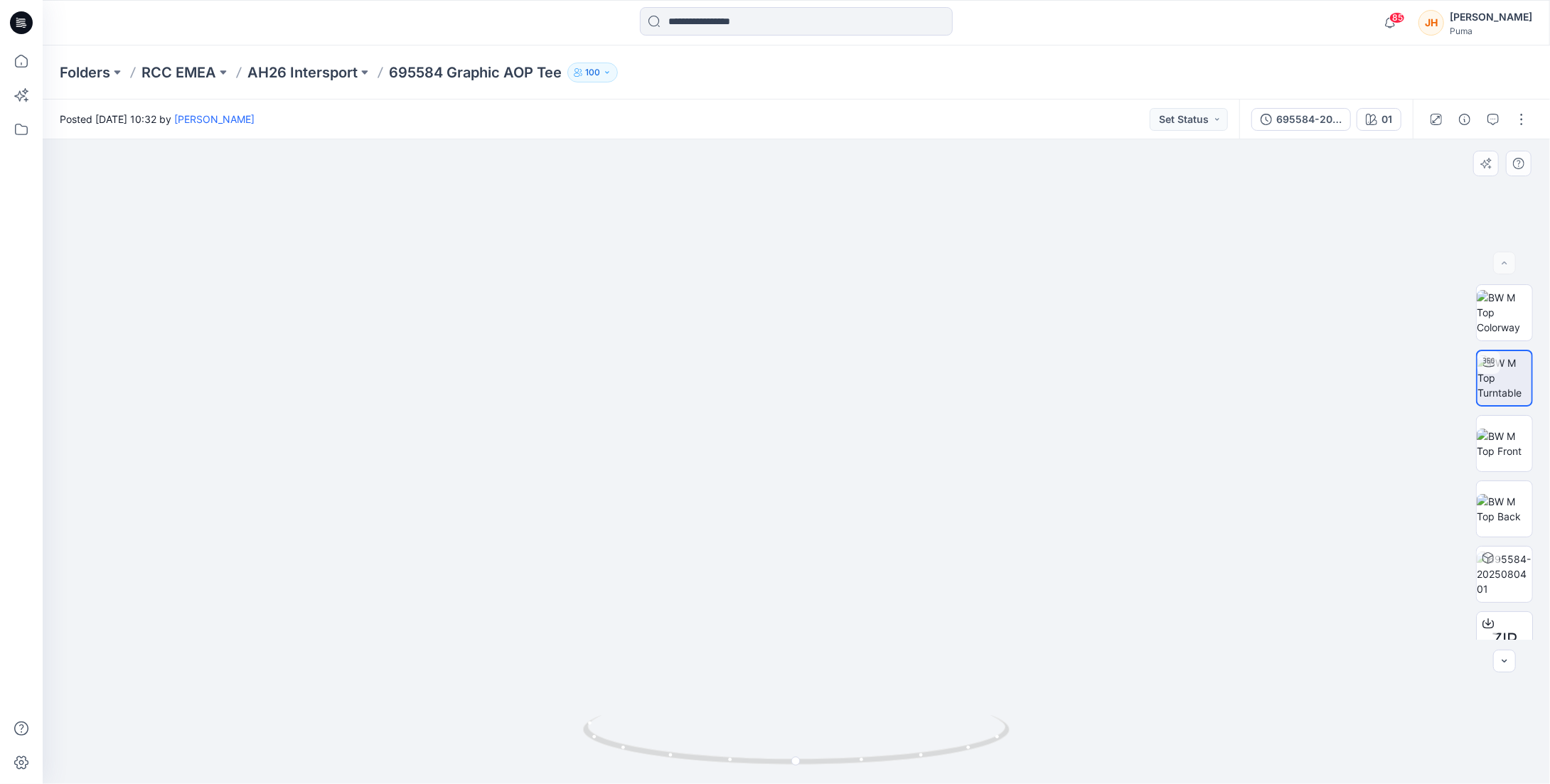
drag, startPoint x: 856, startPoint y: 555, endPoint x: 857, endPoint y: 329, distance: 226.0
drag, startPoint x: 975, startPoint y: 325, endPoint x: 869, endPoint y: 580, distance: 276.2
drag, startPoint x: 893, startPoint y: 380, endPoint x: 856, endPoint y: 636, distance: 258.7
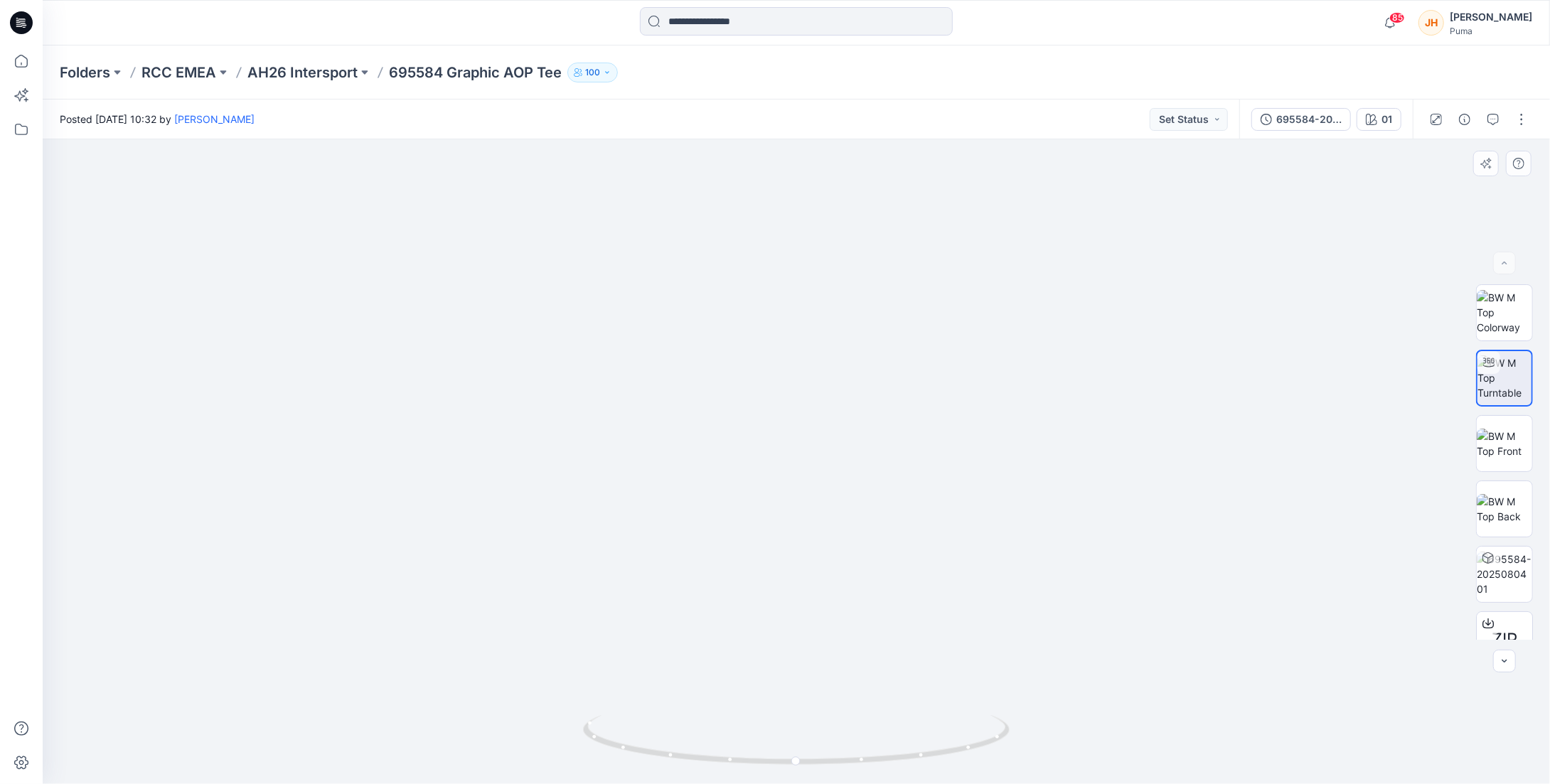
drag, startPoint x: 797, startPoint y: 363, endPoint x: 902, endPoint y: 713, distance: 365.4
click at [32, 26] on div at bounding box center [21, 22] width 45 height 45
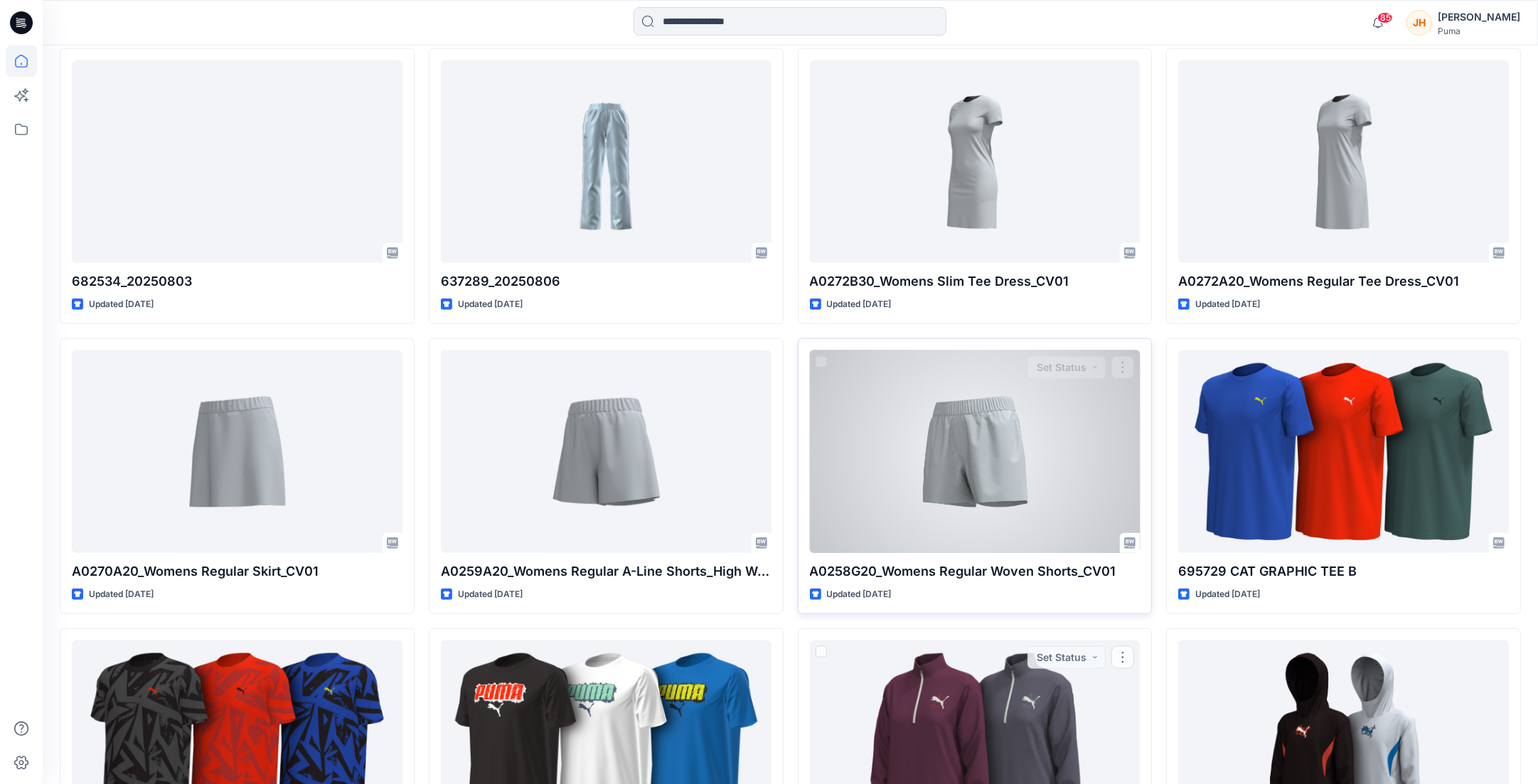
scroll to position [1458, 0]
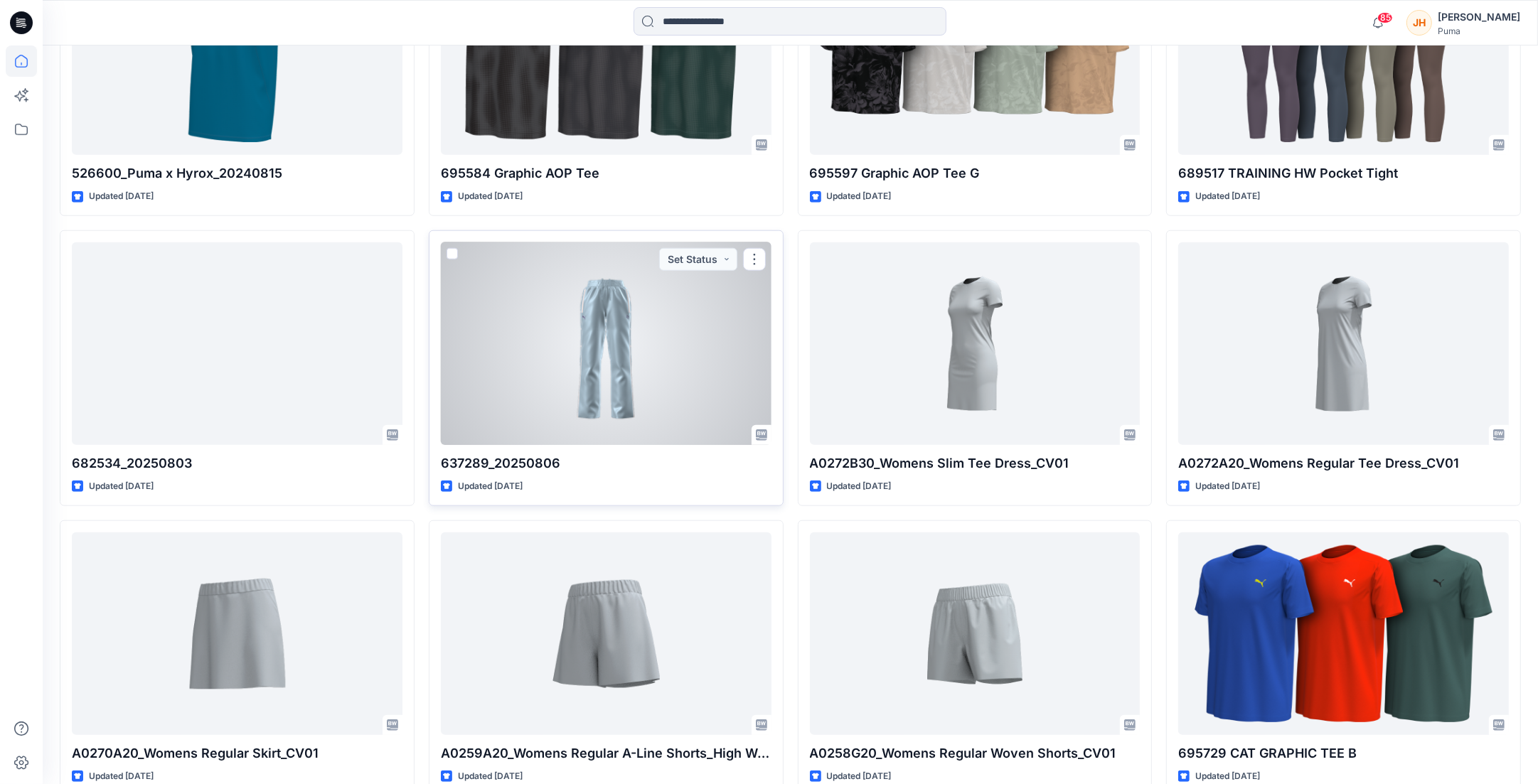
click at [672, 343] on div at bounding box center [606, 343] width 331 height 202
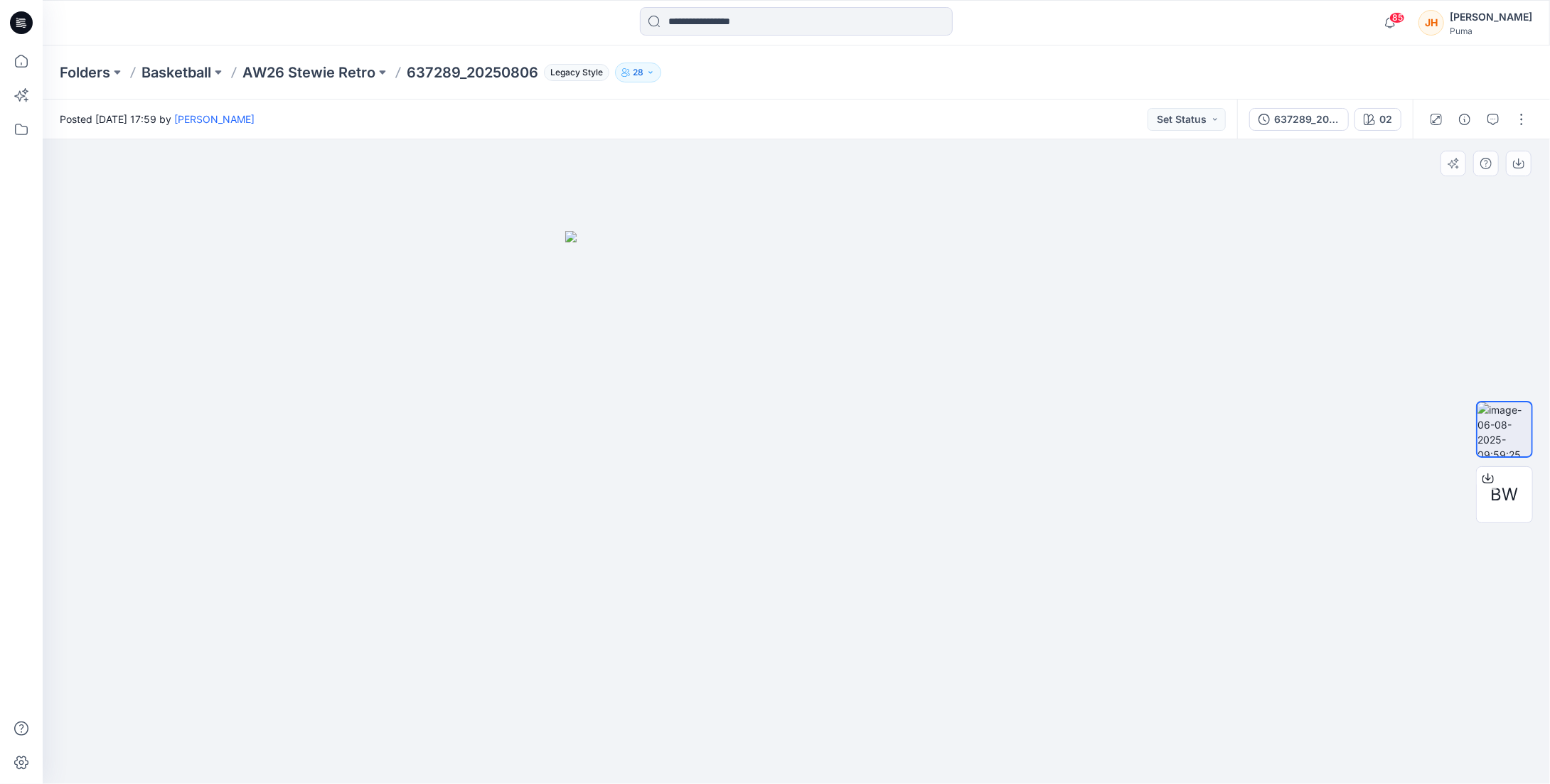
click at [1070, 317] on div at bounding box center [796, 461] width 1507 height 645
click at [23, 22] on icon at bounding box center [22, 23] width 23 height 23
